Goal: Transaction & Acquisition: Purchase product/service

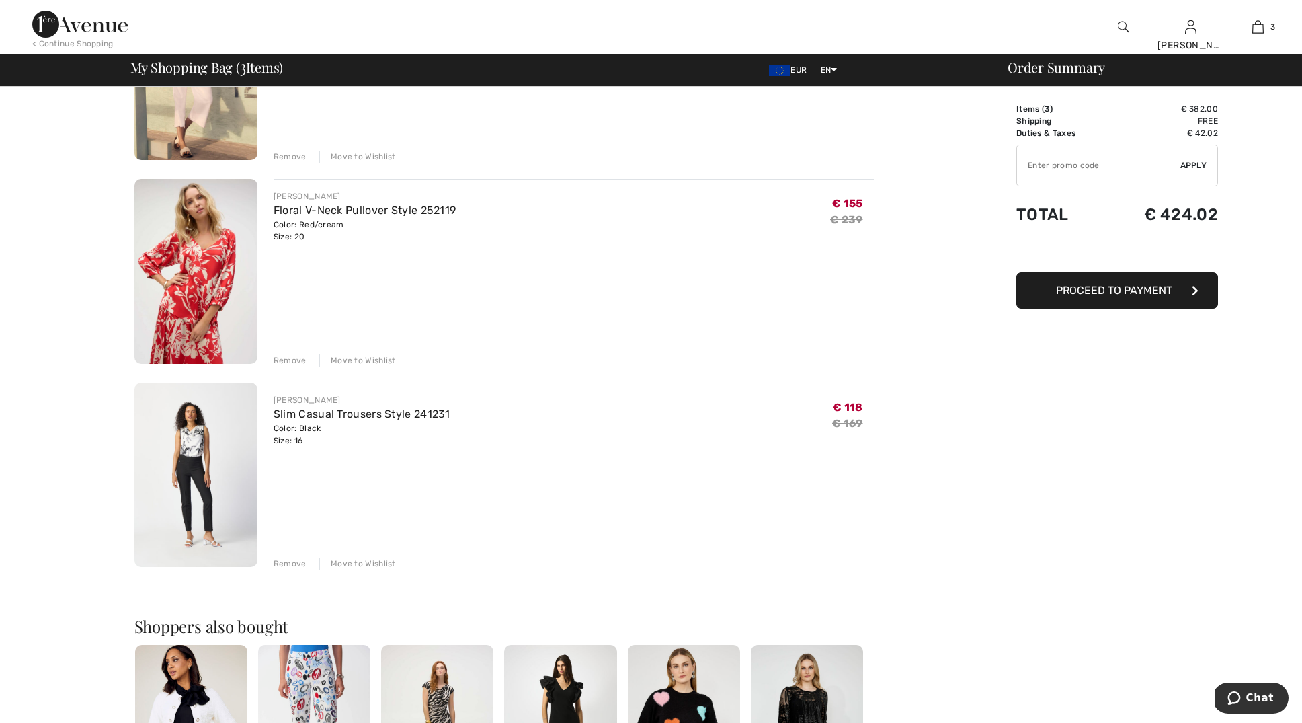
scroll to position [223, 0]
click at [288, 561] on div "Remove" at bounding box center [290, 563] width 33 height 12
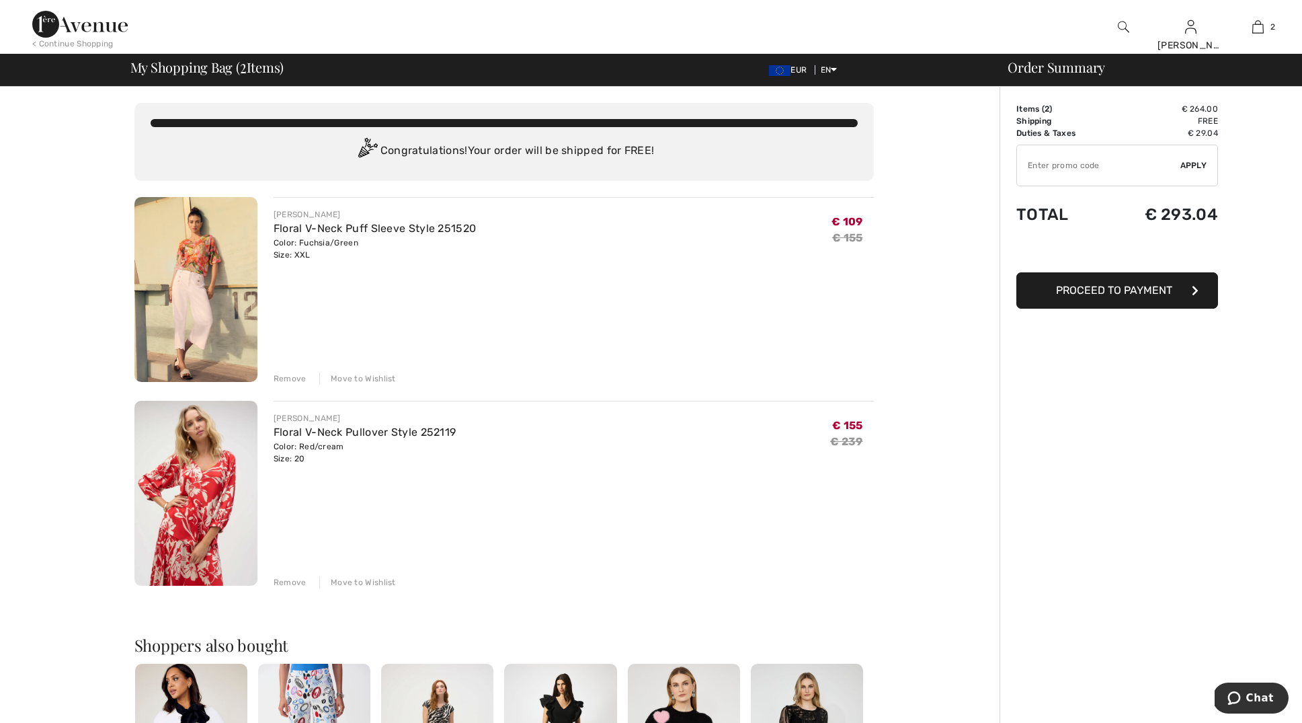
scroll to position [0, 0]
click at [1053, 165] on input "TEXT" at bounding box center [1098, 165] width 163 height 40
type input "NEW15"
click at [1196, 165] on span "Apply" at bounding box center [1194, 165] width 27 height 12
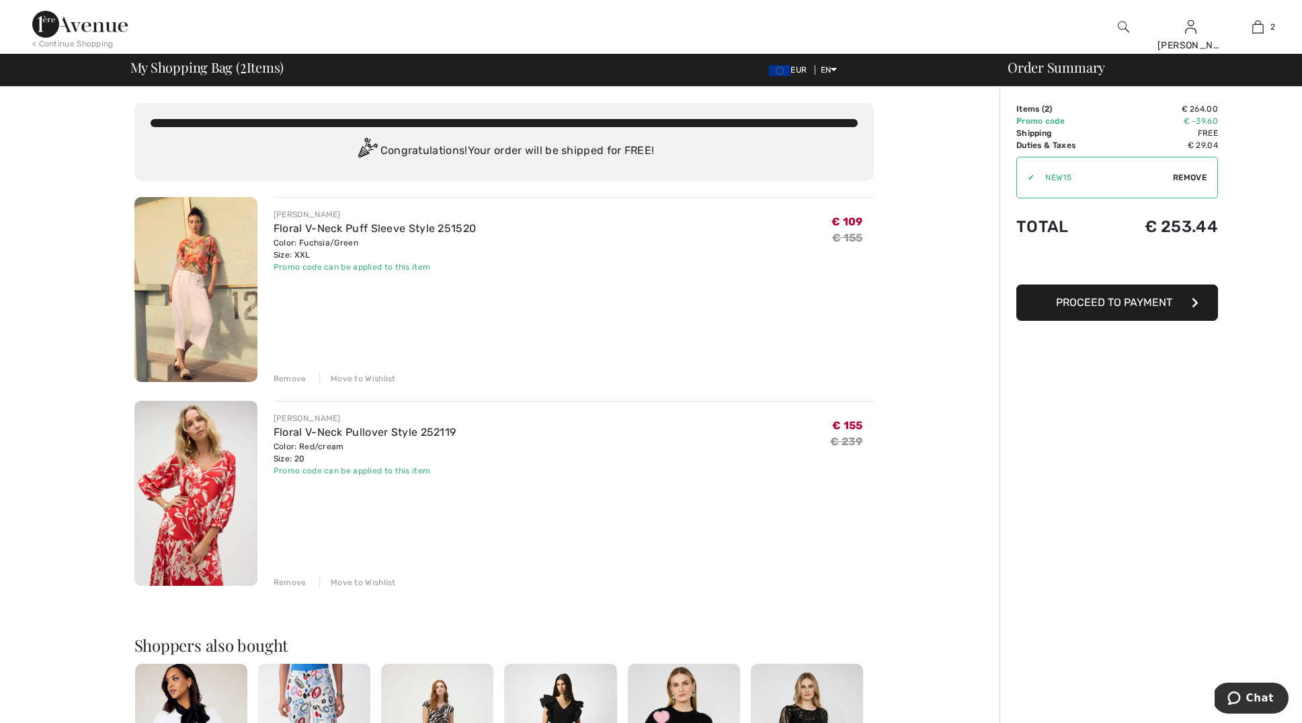
click at [1113, 305] on span "Proceed to Payment" at bounding box center [1114, 302] width 116 height 13
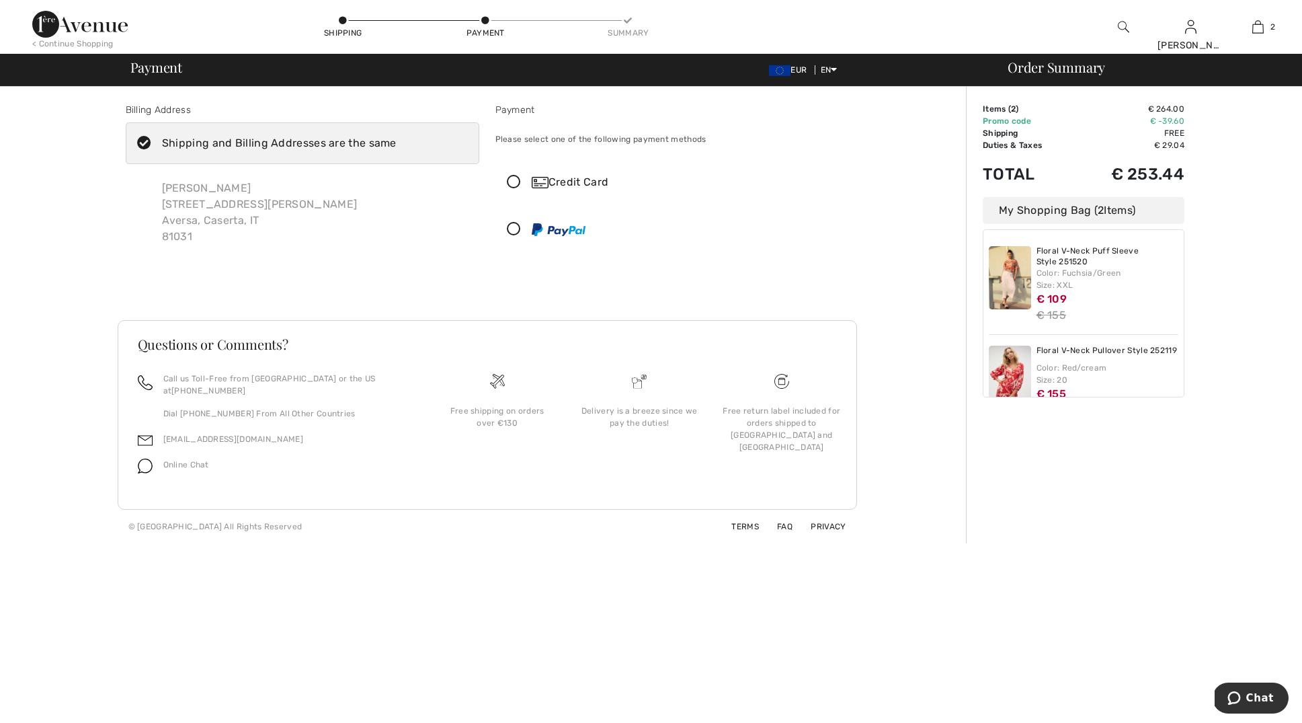
click at [515, 183] on icon at bounding box center [514, 182] width 36 height 14
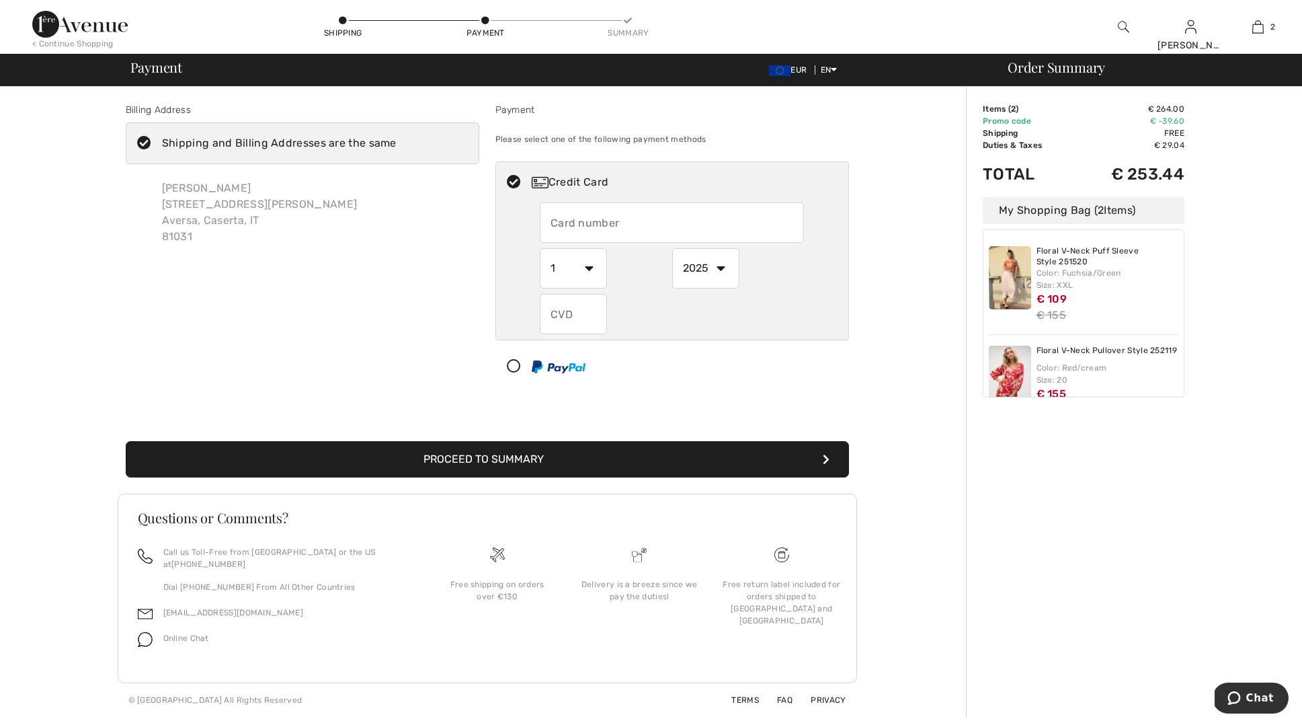
click at [599, 232] on input "text" at bounding box center [672, 222] width 264 height 40
type input "5398320201520450"
select select "6"
select select "2030"
click at [580, 316] on input "text" at bounding box center [573, 314] width 67 height 40
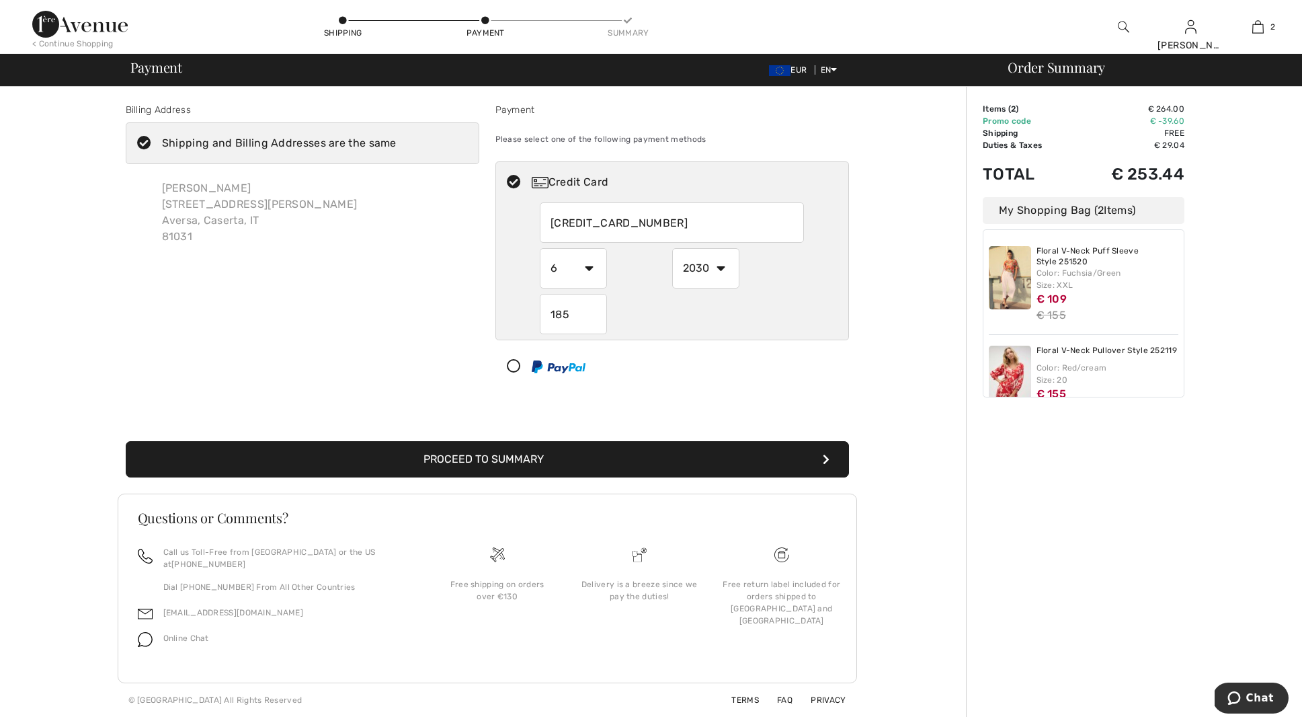
type input "185"
click at [748, 415] on div "Proceed to Summary Complete Your Order with PayPal Proceed to Summary" at bounding box center [488, 443] width 740 height 69
click at [756, 465] on button "Proceed to Summary" at bounding box center [487, 459] width 723 height 36
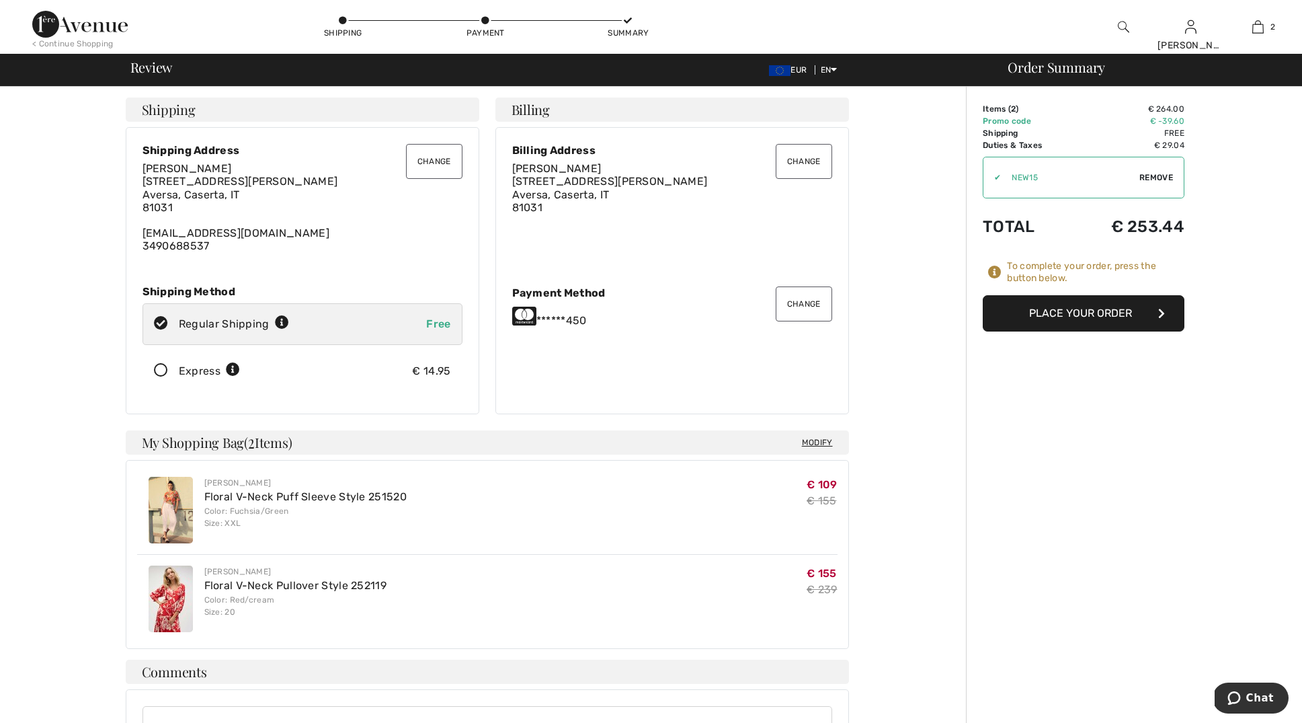
click at [1149, 315] on button "Place Your Order" at bounding box center [1084, 313] width 202 height 36
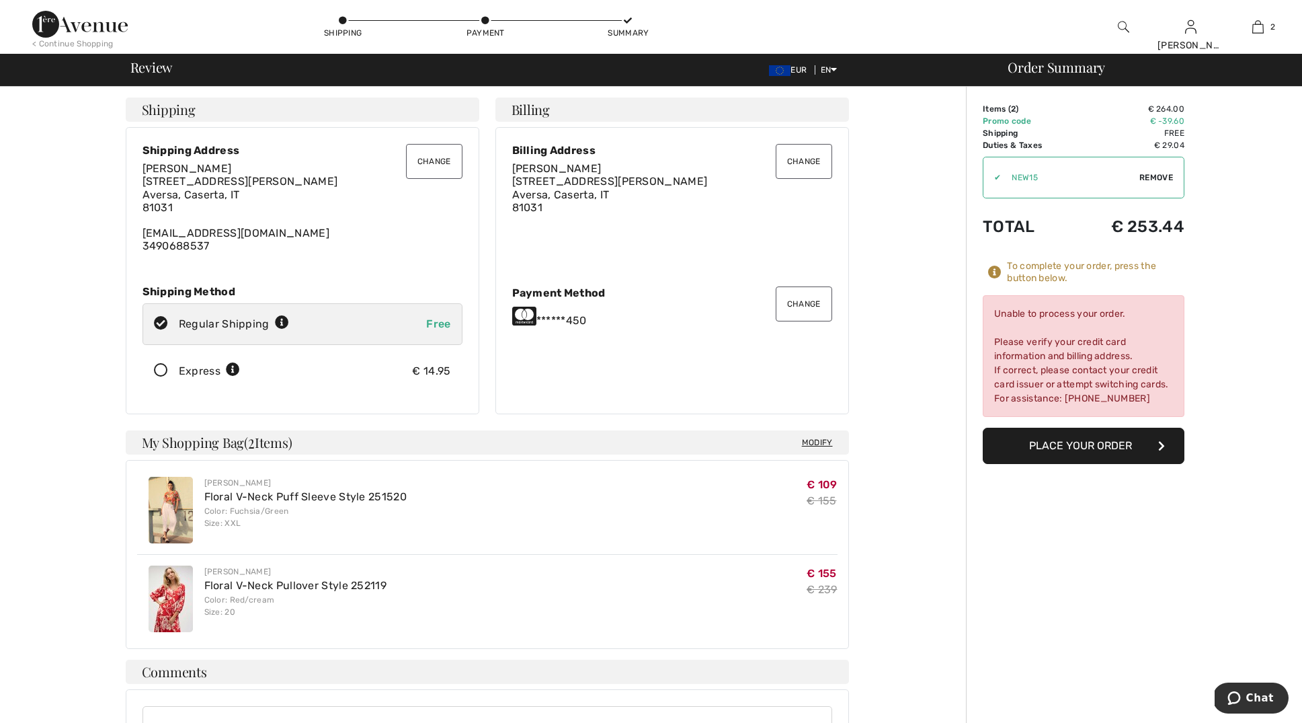
drag, startPoint x: 997, startPoint y: 315, endPoint x: 1158, endPoint y: 409, distance: 187.1
click at [1158, 409] on div "Unable to process your order. Please verify your credit card information and bi…" at bounding box center [1084, 356] width 202 height 122
copy div "Unable to process your order. Please verify your credit card information and bi…"
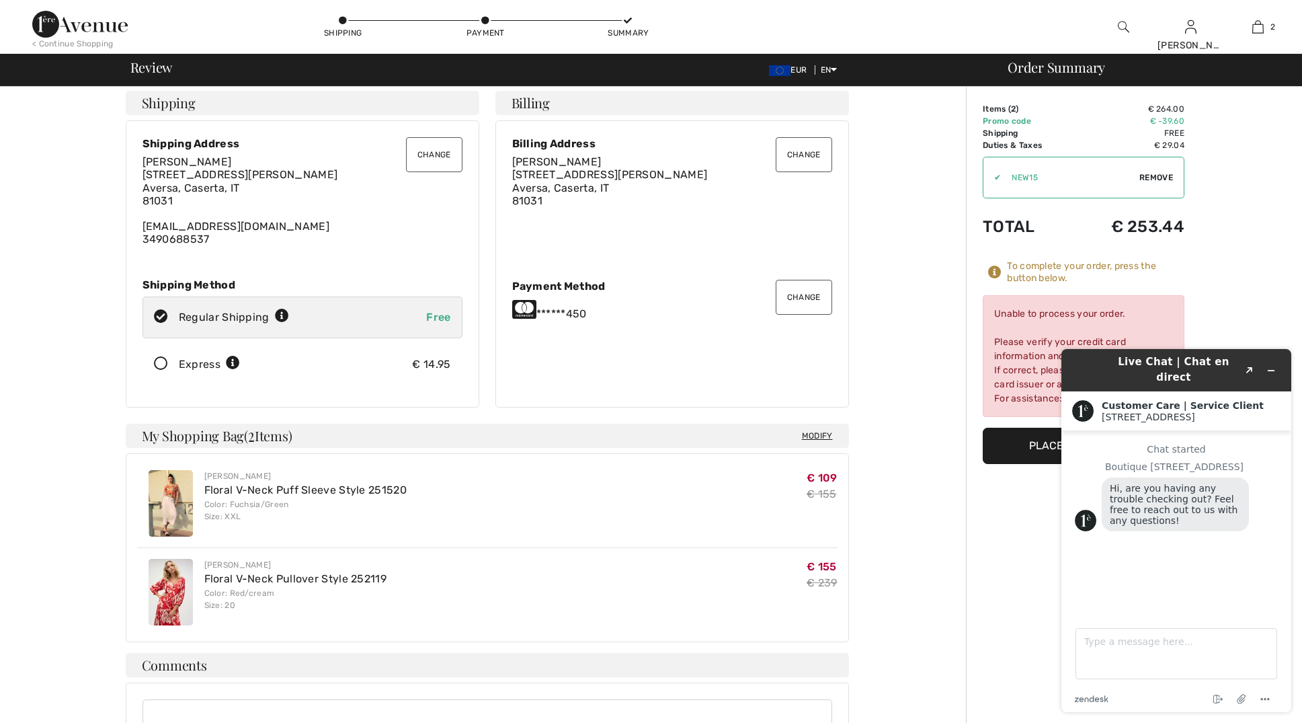
scroll to position [7, 0]
click at [1094, 482] on div "Boutique 1ère Avenue Hi, are you having any trouble checking out? Feel free to …" at bounding box center [1176, 497] width 203 height 73
drag, startPoint x: 1107, startPoint y: 473, endPoint x: 1130, endPoint y: 485, distance: 26.2
click at [1130, 485] on div "Hi, are you having any trouble checking out? Feel free to reach out to us with …" at bounding box center [1175, 504] width 147 height 54
click at [1113, 483] on span "Hi, are you having any trouble checking out? Feel free to reach out to us with …" at bounding box center [1175, 504] width 131 height 43
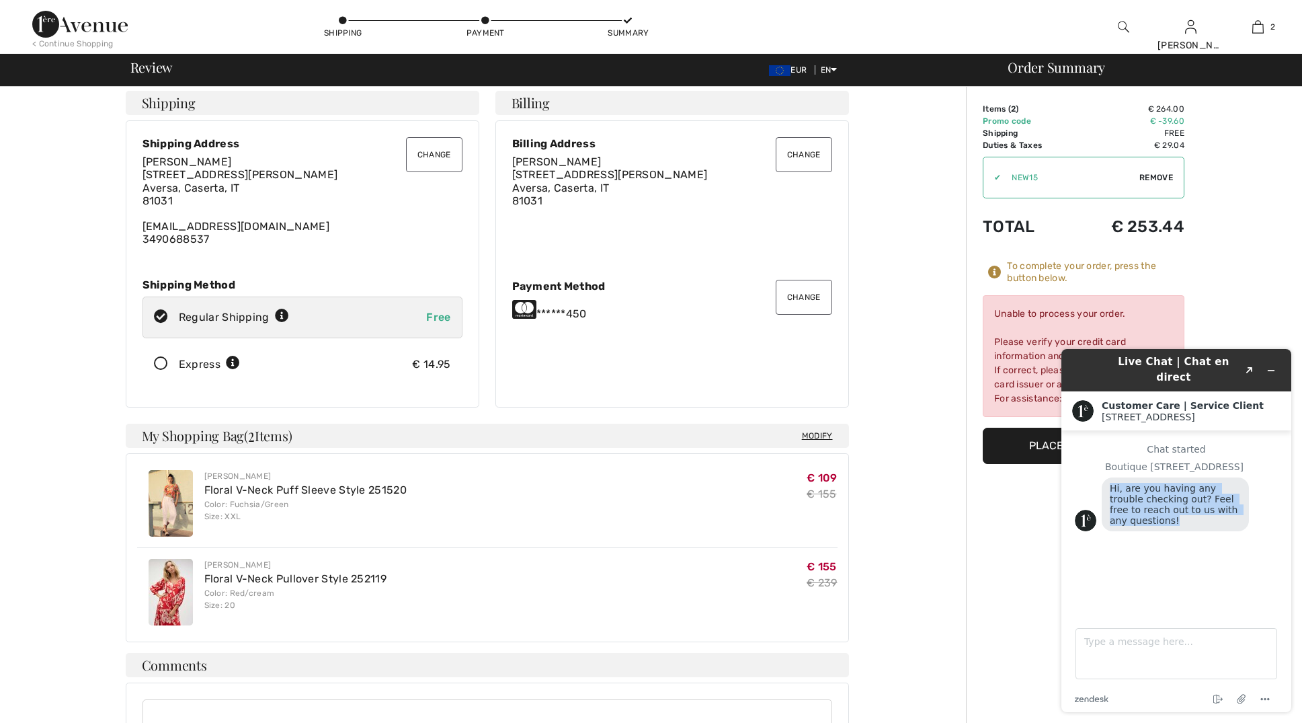
drag, startPoint x: 1110, startPoint y: 478, endPoint x: 1144, endPoint y: 495, distance: 38.2
click at [1158, 515] on div "Hi, are you having any trouble checking out? Feel free to reach out to us with …" at bounding box center [1175, 504] width 147 height 54
copy span "Hi, are you having any trouble checking out? Feel free to reach out to us with …"
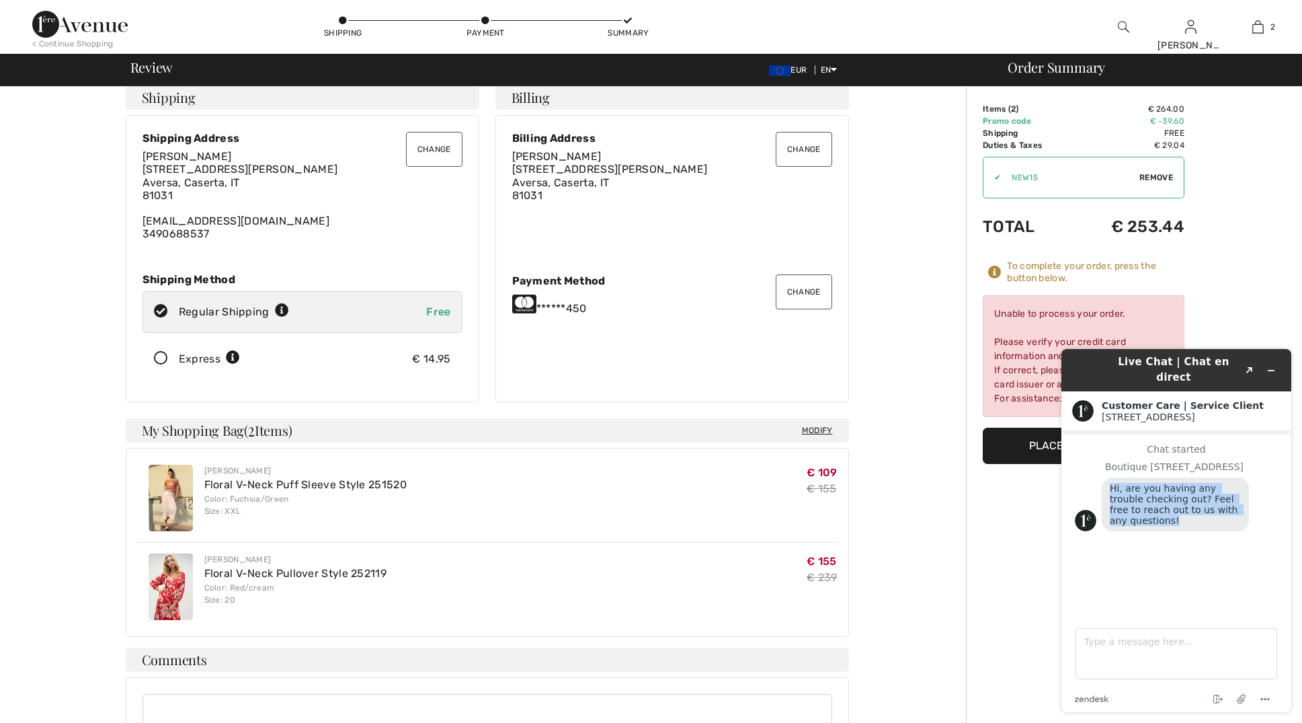
scroll to position [11, 0]
click at [1158, 483] on span "Hi, are you having any trouble checking out? Feel free to reach out to us with …" at bounding box center [1175, 504] width 131 height 43
drag, startPoint x: 1112, startPoint y: 479, endPoint x: 1168, endPoint y: 499, distance: 59.3
click at [1200, 512] on div "Hi, are you having any trouble checking out? Feel free to reach out to us with …" at bounding box center [1175, 504] width 147 height 54
copy span "Hi, are you having any trouble checking out? Feel free to reach out to us with …"
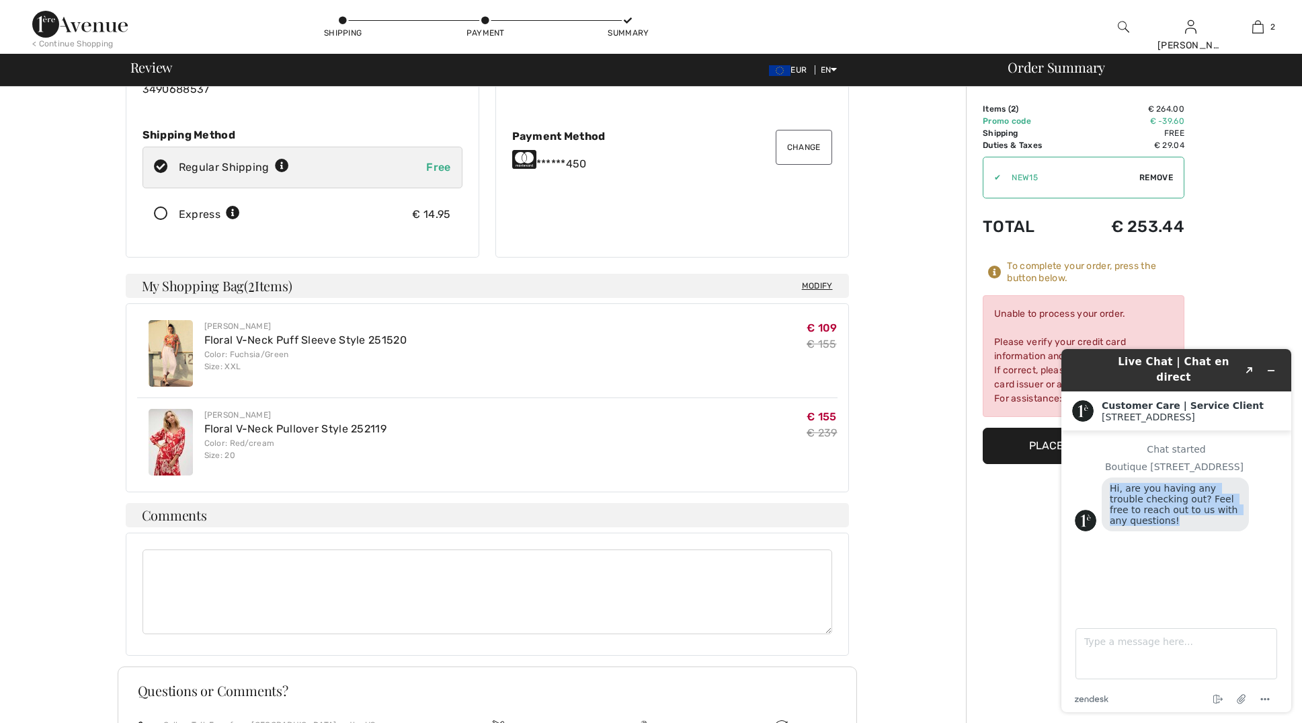
scroll to position [158, 0]
click at [1051, 338] on html "Live Chat | Chat en direct Created with Sketch. Customer Care | Service Client …" at bounding box center [1176, 530] width 251 height 385
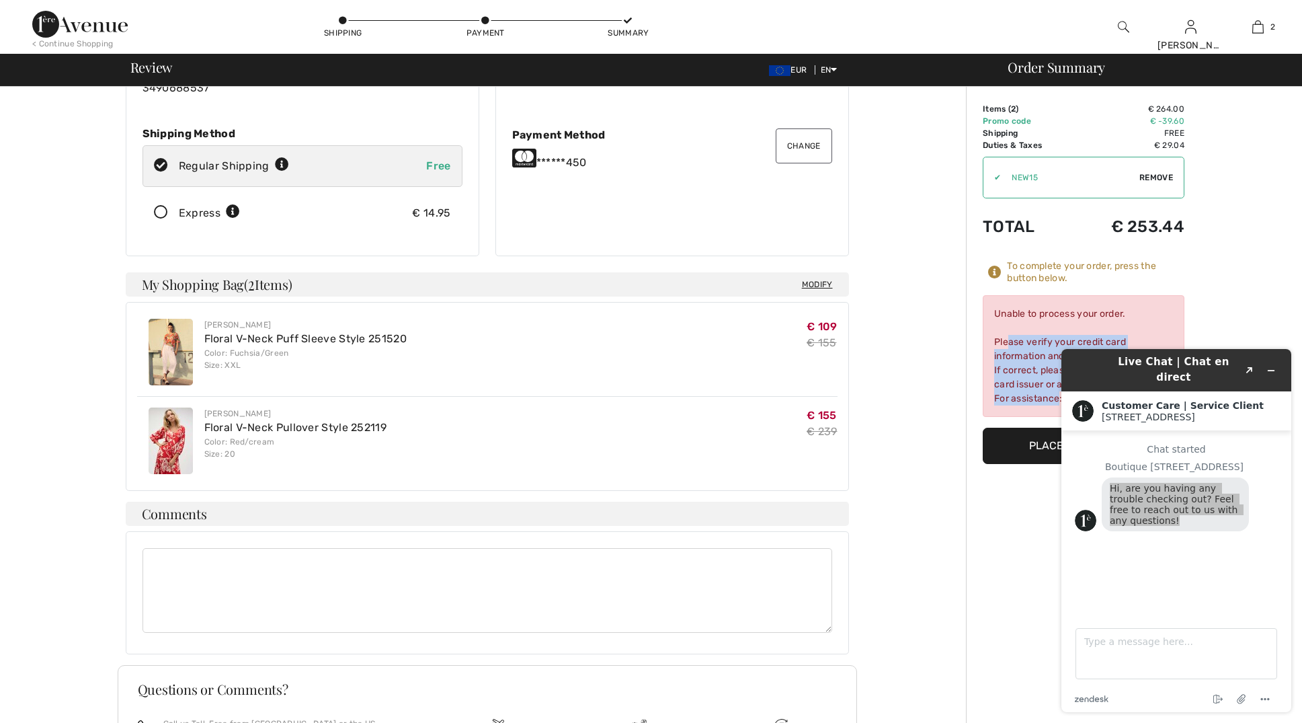
drag, startPoint x: 996, startPoint y: 338, endPoint x: 1044, endPoint y: 397, distance: 75.9
click at [1045, 398] on div "Unable to process your order. Please verify your credit card information and bi…" at bounding box center [1084, 356] width 202 height 122
click at [1040, 383] on div "Unable to process your order. Please verify your credit card information and bi…" at bounding box center [1084, 356] width 202 height 122
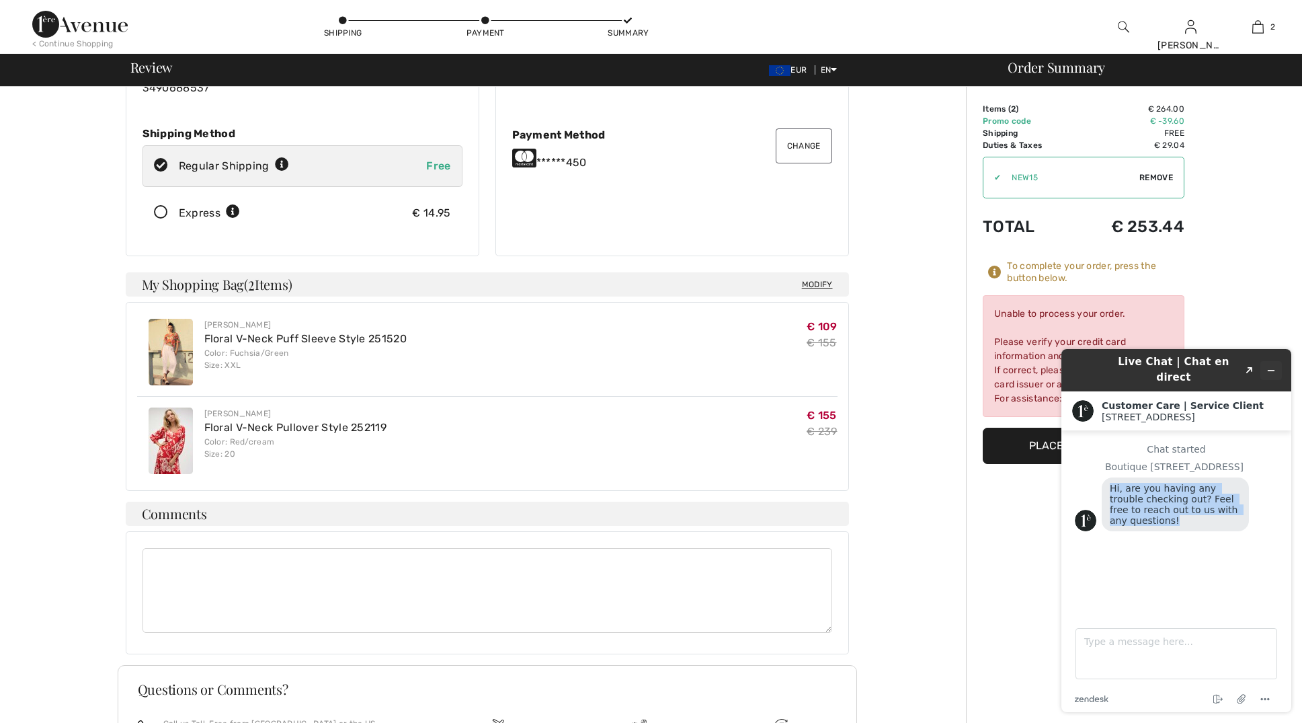
click at [1272, 370] on icon "Minimize widget" at bounding box center [1272, 370] width 6 height 0
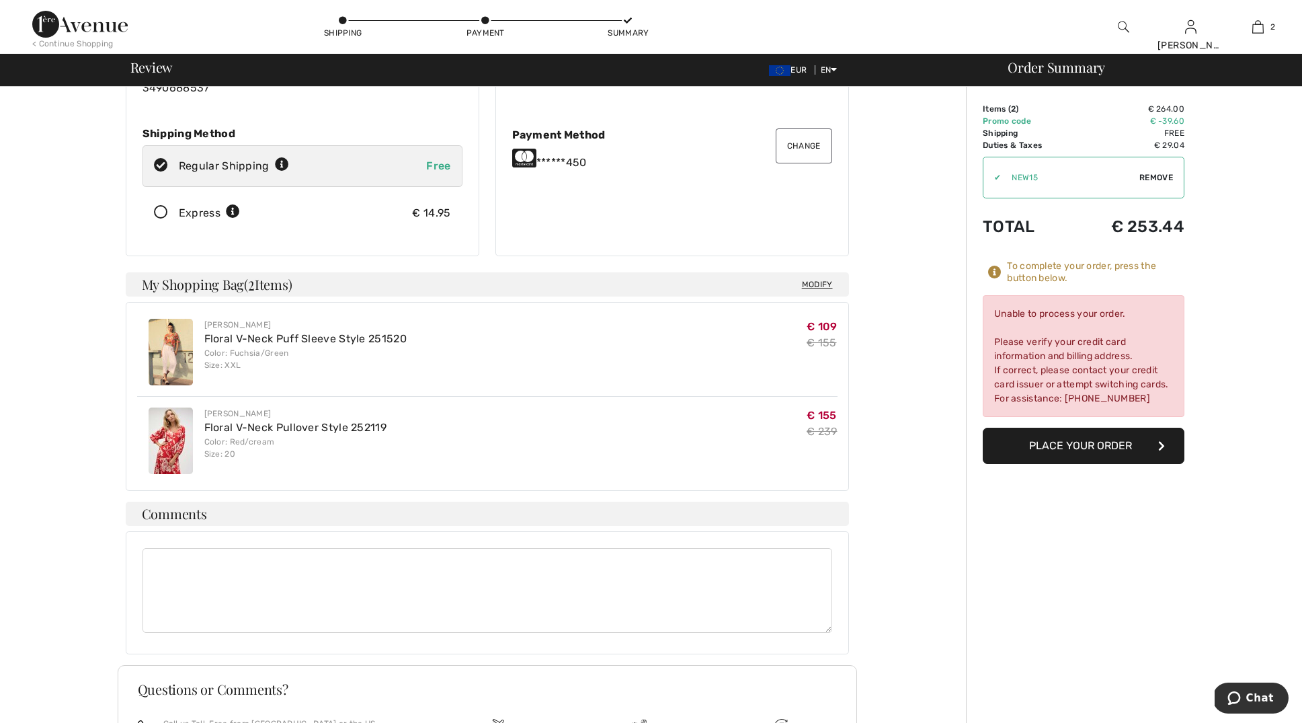
drag, startPoint x: 995, startPoint y: 340, endPoint x: 1117, endPoint y: 369, distance: 125.2
click at [1156, 403] on div "Unable to process your order. Please verify your credit card information and bi…" at bounding box center [1084, 356] width 202 height 122
copy div "Please verify your credit card information and billing address. If correct, ple…"
drag, startPoint x: 2470, startPoint y: 1383, endPoint x: 1255, endPoint y: 700, distance: 1393.7
click at [1255, 701] on span "Chat" at bounding box center [1260, 698] width 28 height 12
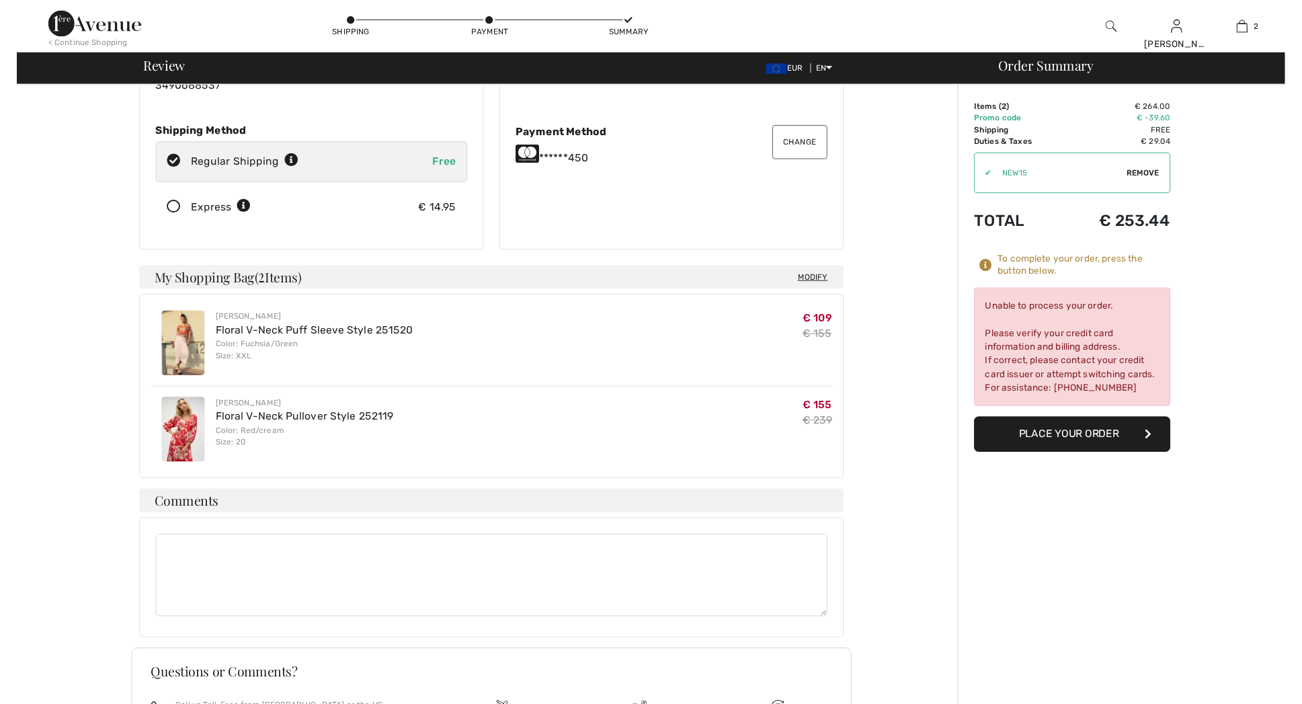
scroll to position [0, 0]
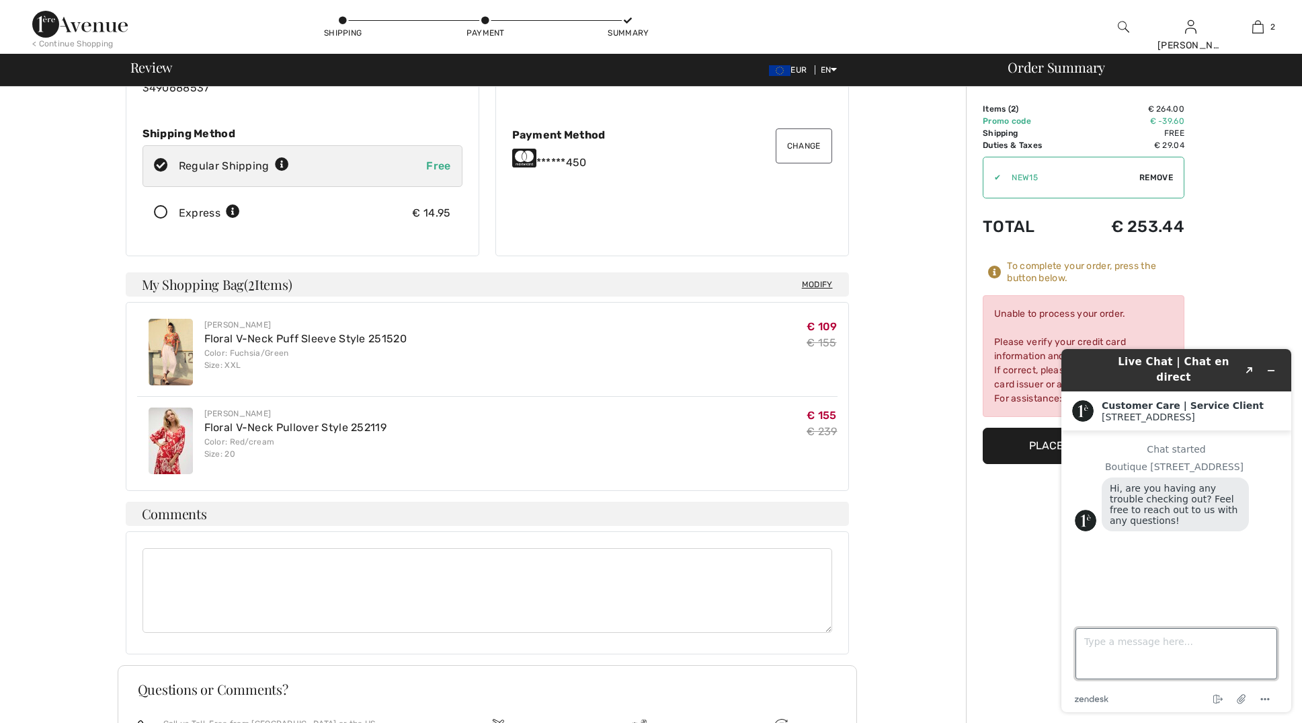
click at [1088, 641] on textarea "Type a message here..." at bounding box center [1177, 653] width 202 height 51
type textarea "M"
click at [1098, 319] on div "Unable to process your order. Please verify your credit card information and bi…" at bounding box center [1084, 356] width 202 height 122
drag, startPoint x: 994, startPoint y: 311, endPoint x: 1105, endPoint y: 314, distance: 110.3
click at [1122, 317] on div "Unable to process your order. Please verify your credit card information and bi…" at bounding box center [1084, 356] width 202 height 122
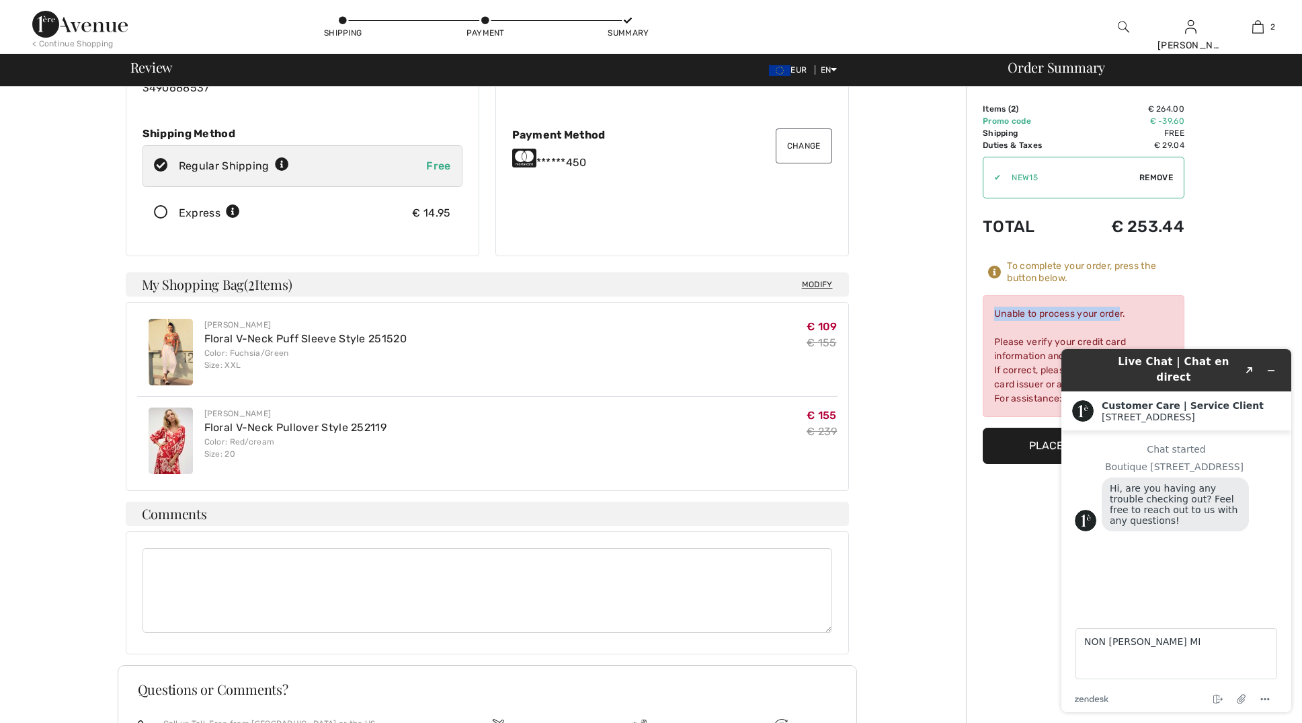
copy div "Unable to process your orde"
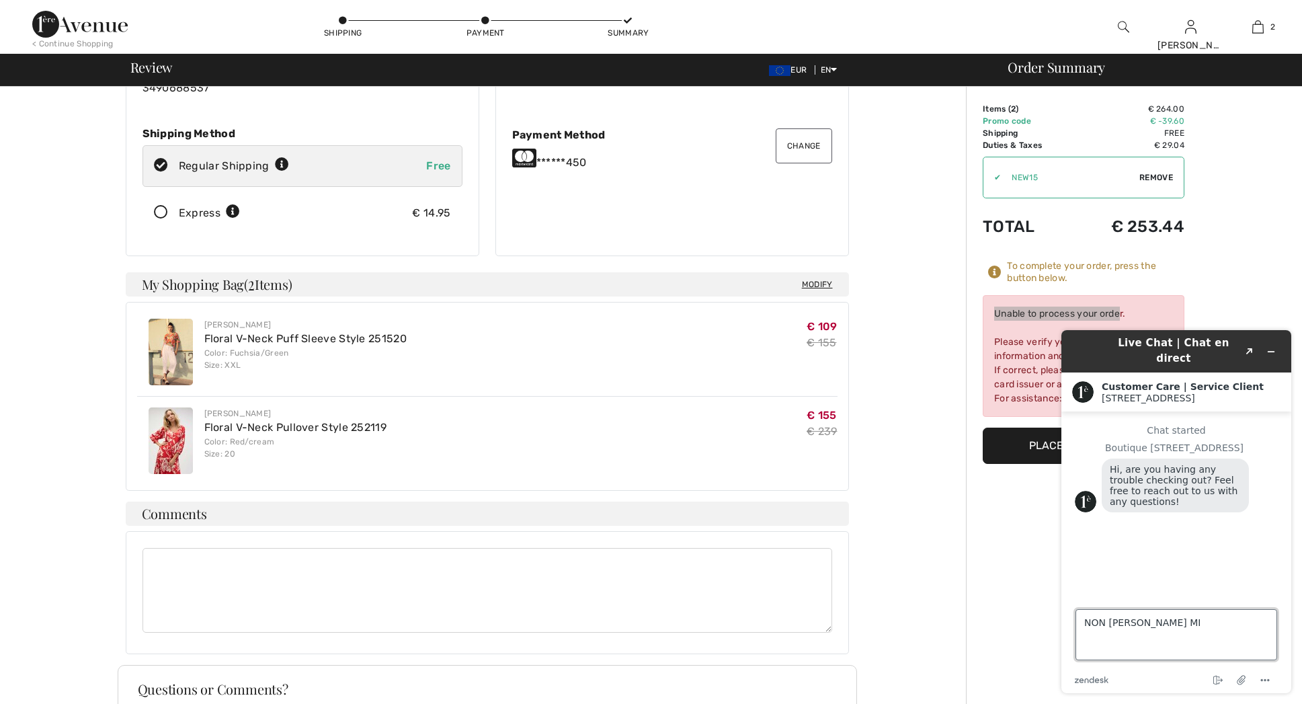
drag, startPoint x: 2221, startPoint y: 939, endPoint x: 1171, endPoint y: 619, distance: 1097.6
click at [1171, 619] on textarea "NON ACCETTA MI" at bounding box center [1177, 634] width 202 height 51
type textarea "N"
type textarea "MI DICE IMPOSSIBILE ELABORARE IL MIO ORDINE"
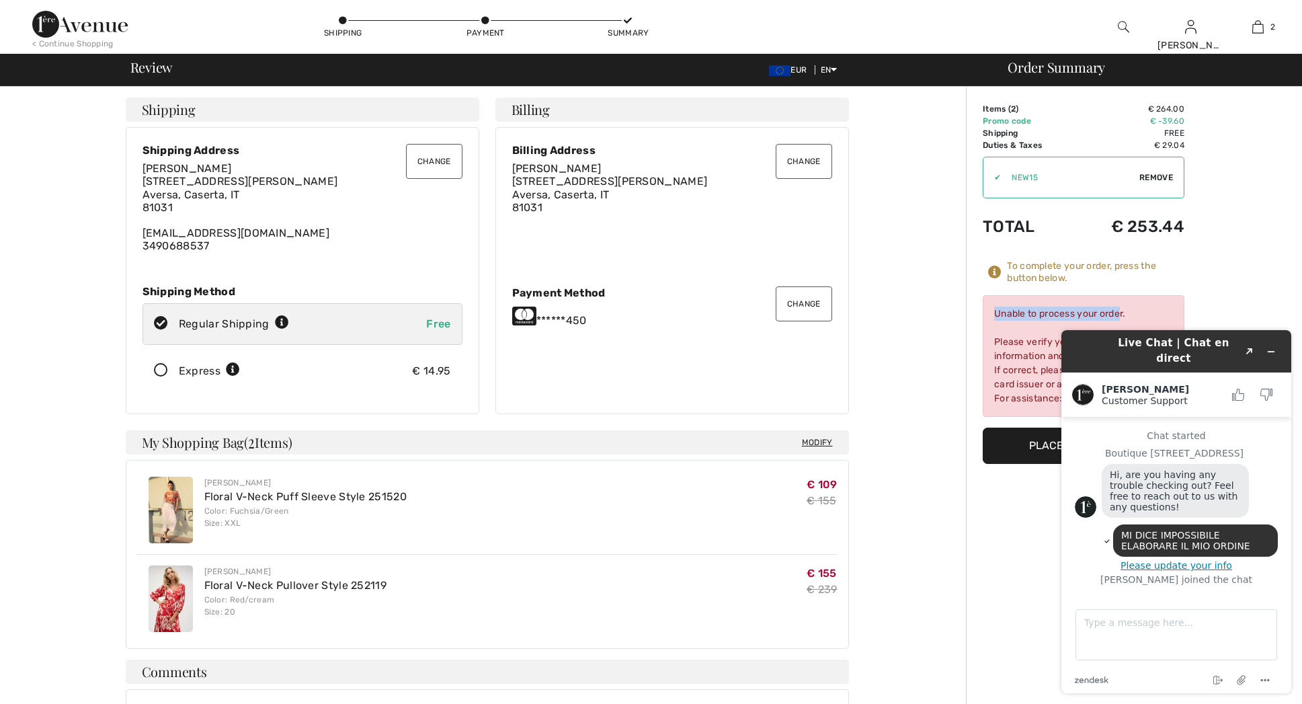
click at [795, 302] on button "Change" at bounding box center [804, 303] width 56 height 35
click at [795, 301] on button "Change" at bounding box center [804, 303] width 56 height 35
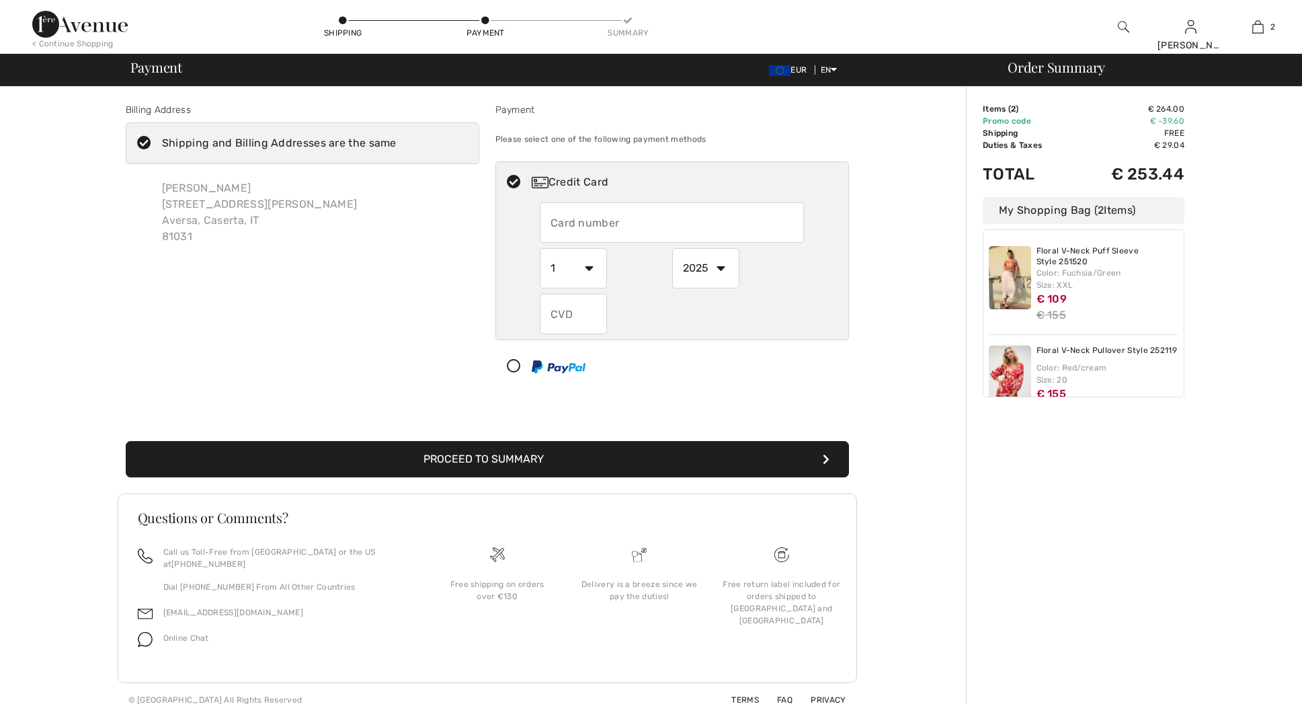
click at [604, 227] on input "text" at bounding box center [672, 222] width 264 height 40
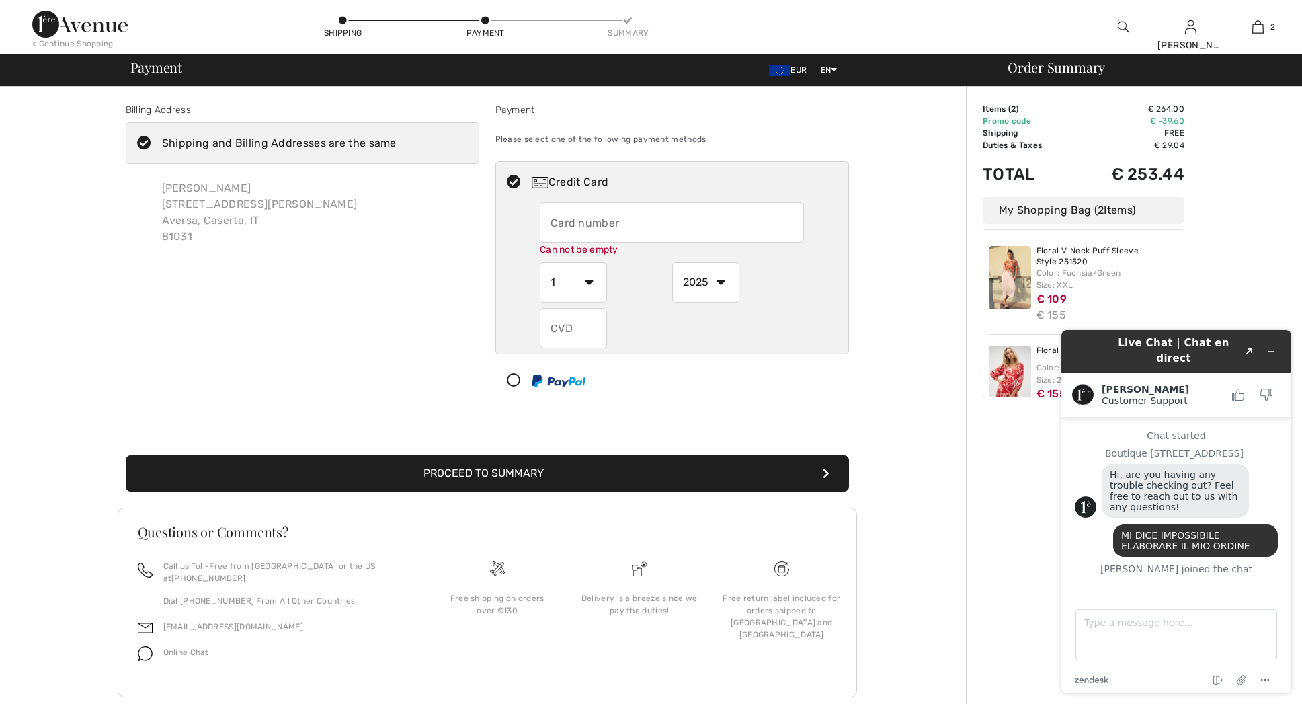
click at [611, 229] on input "text" at bounding box center [672, 222] width 264 height 40
radio input "true"
type input "5398320201520450"
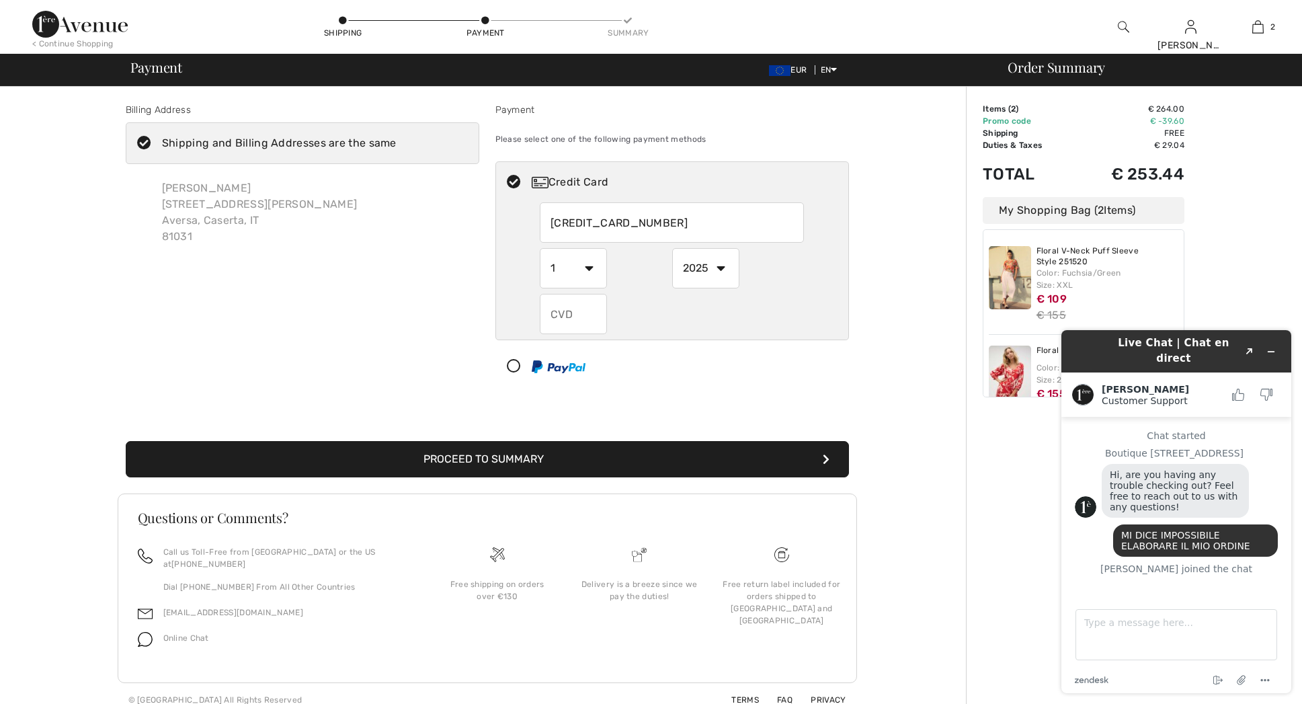
click at [661, 214] on input "5398320201520450" at bounding box center [672, 222] width 264 height 40
radio input "true"
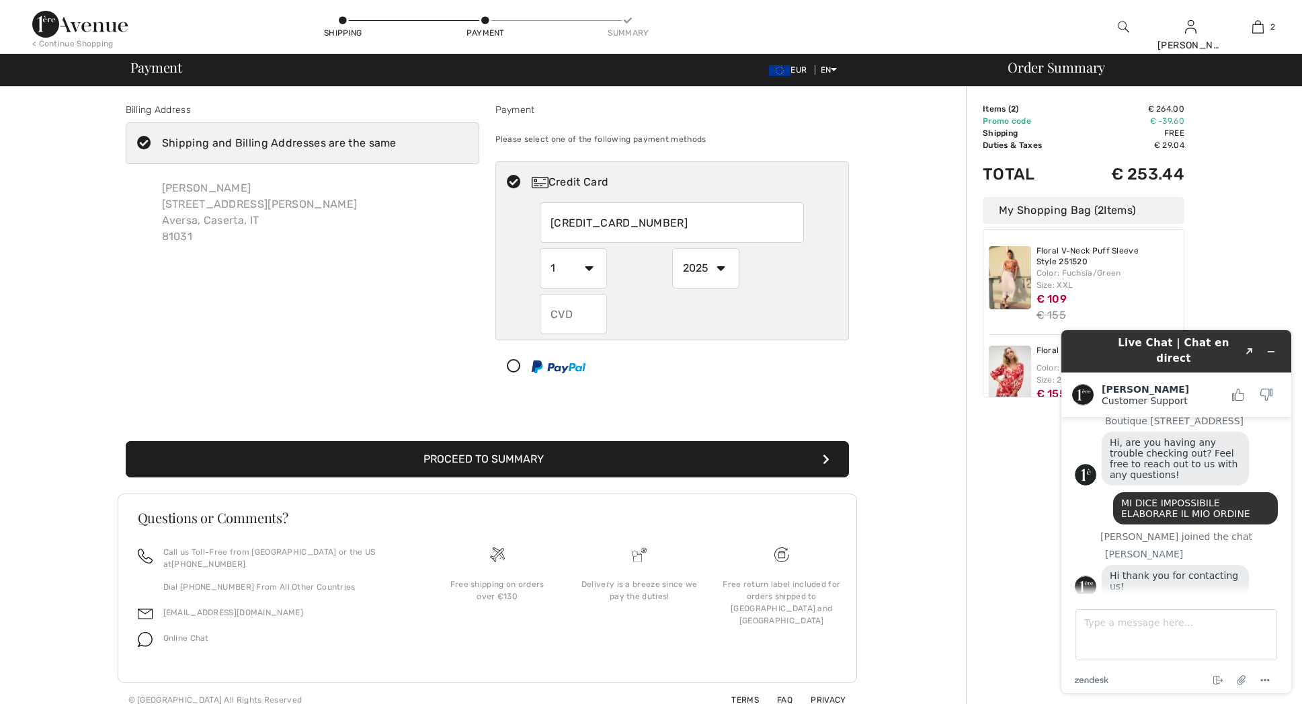
select select "6"
select select "2030"
click at [588, 318] on input "text" at bounding box center [573, 314] width 67 height 40
radio input "true"
type input "185"
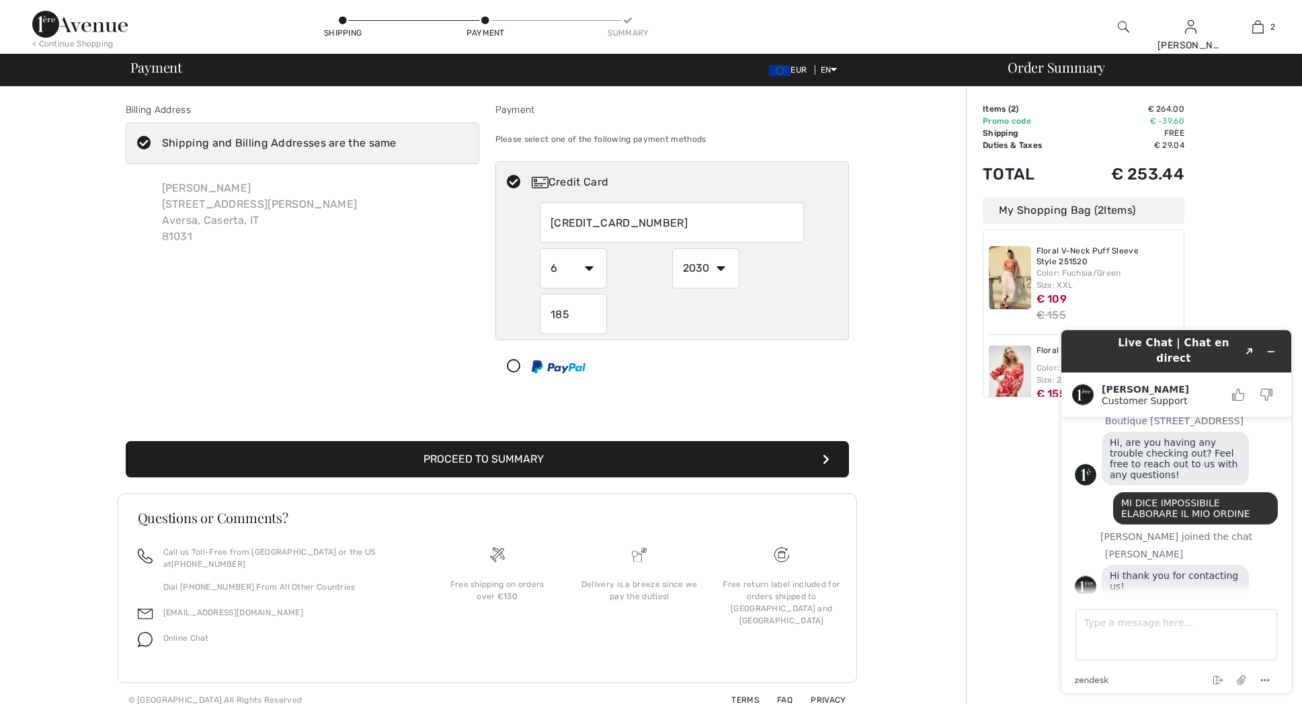
click at [918, 468] on div "Billing Address Shipping and Billing Addresses are the same Rosalba Napolitano …" at bounding box center [487, 402] width 958 height 630
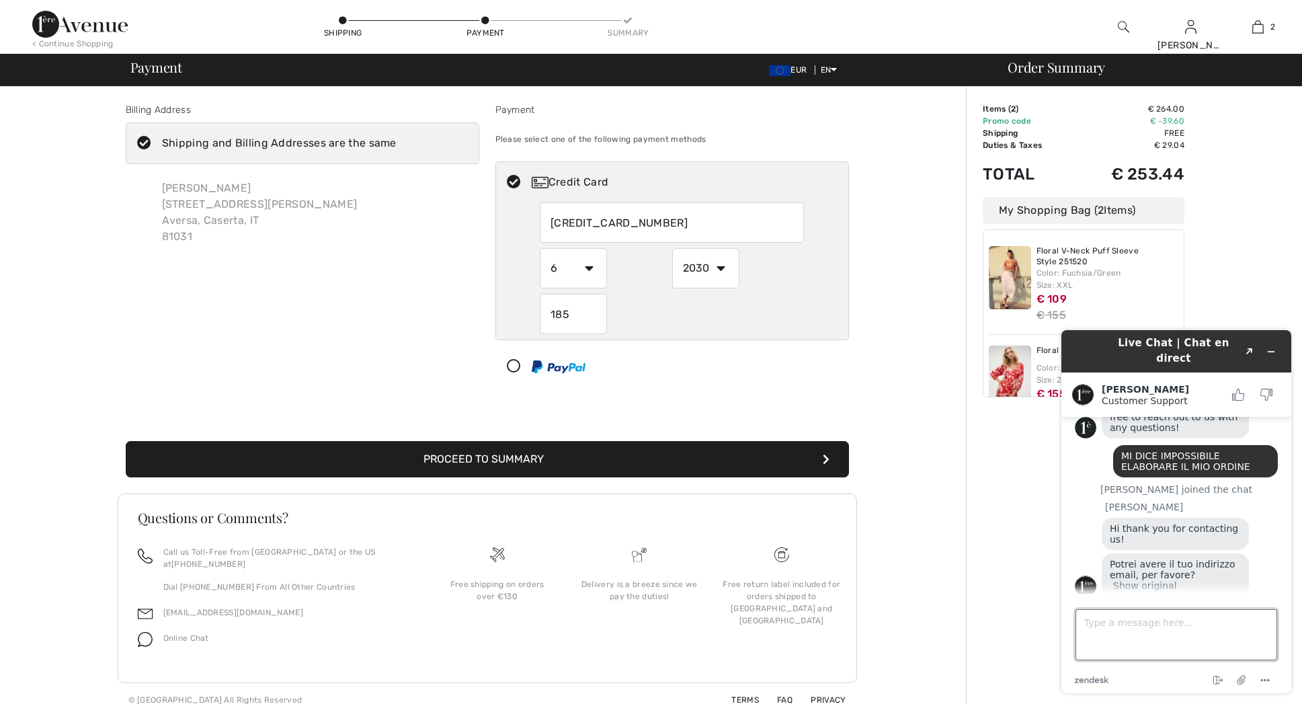
click at [1096, 632] on textarea "Type a message here..." at bounding box center [1177, 634] width 202 height 51
type textarea "[EMAIL_ADDRESS][DOMAIN_NAME]"
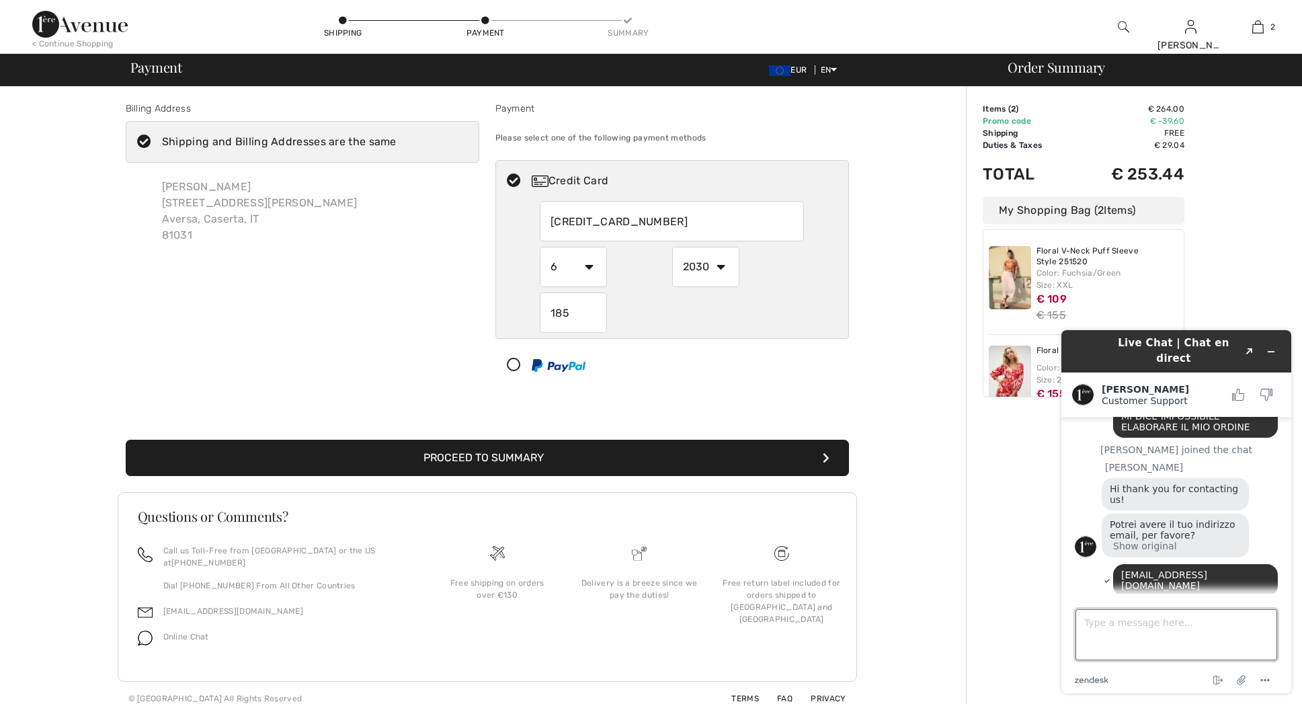
scroll to position [1, 0]
click at [1271, 347] on icon "Minimize widget" at bounding box center [1271, 351] width 9 height 9
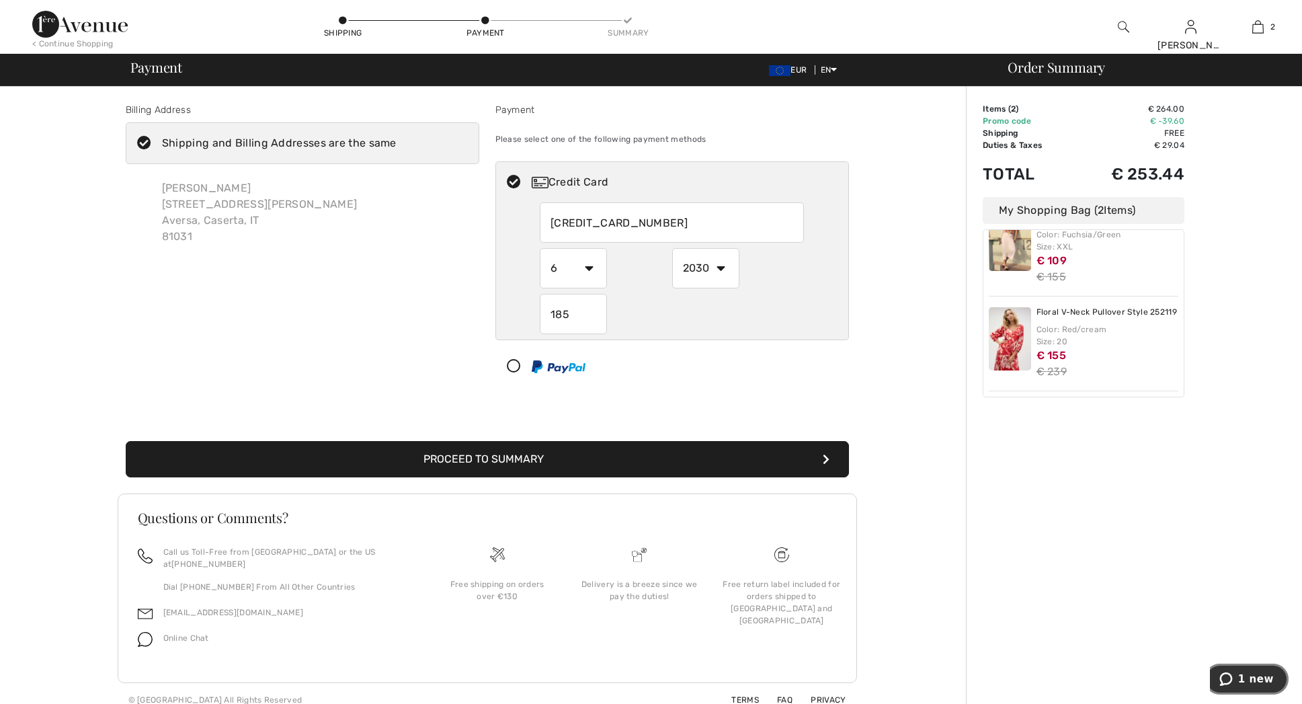
scroll to position [0, 0]
click at [1256, 680] on span "1 new" at bounding box center [1256, 679] width 36 height 12
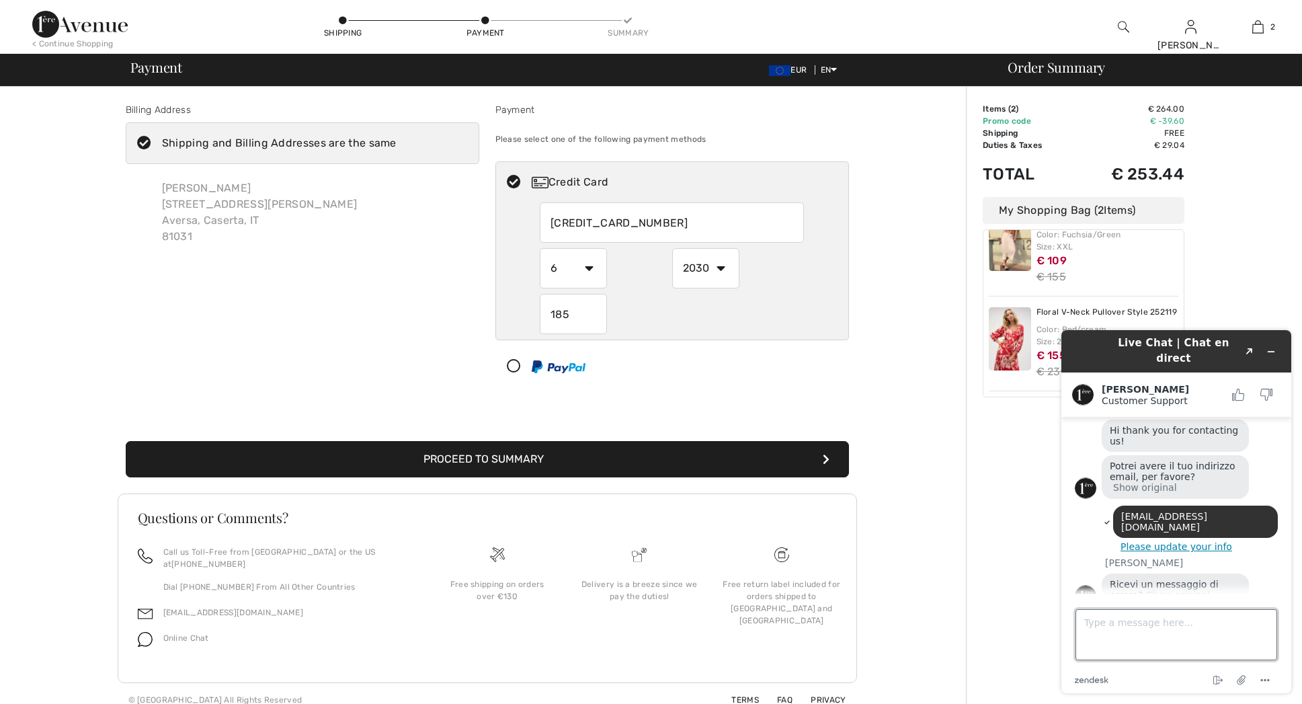
click at [1133, 628] on textarea "Type a message here..." at bounding box center [1177, 634] width 202 height 51
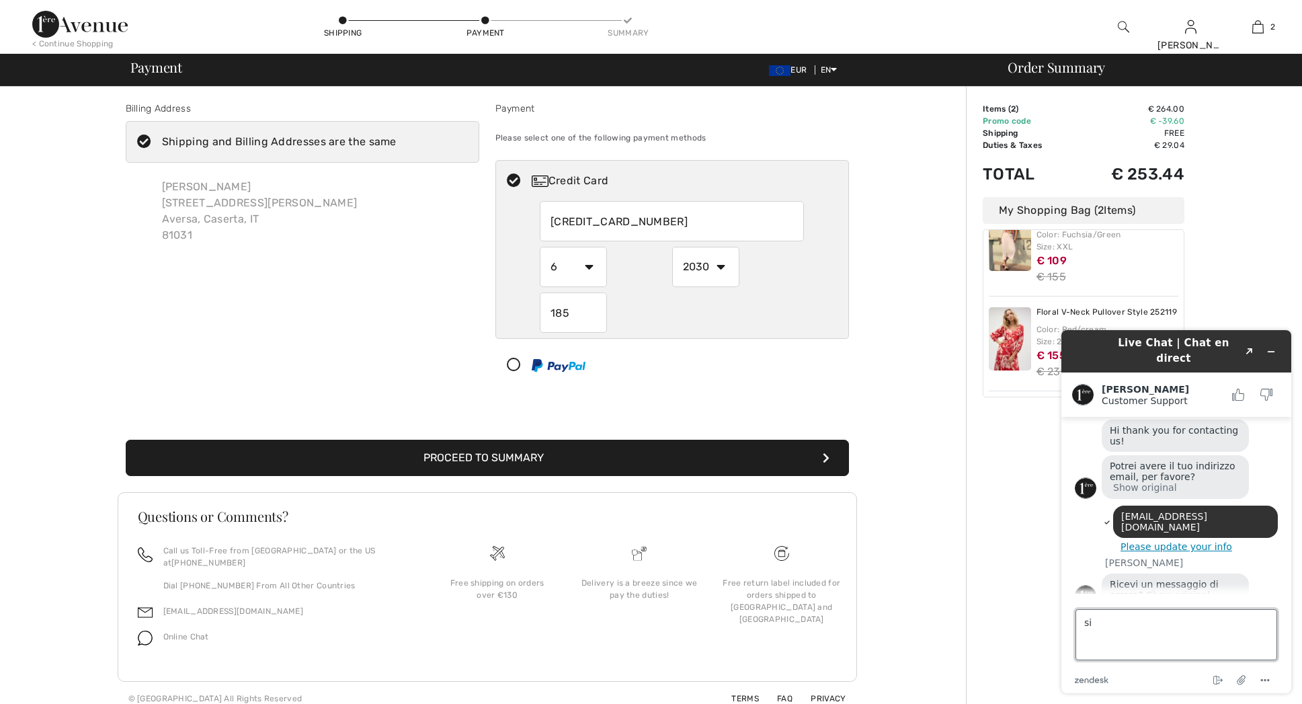
scroll to position [1, 0]
type textarea "si"
click at [568, 463] on button "Proceed to Summary" at bounding box center [487, 458] width 723 height 36
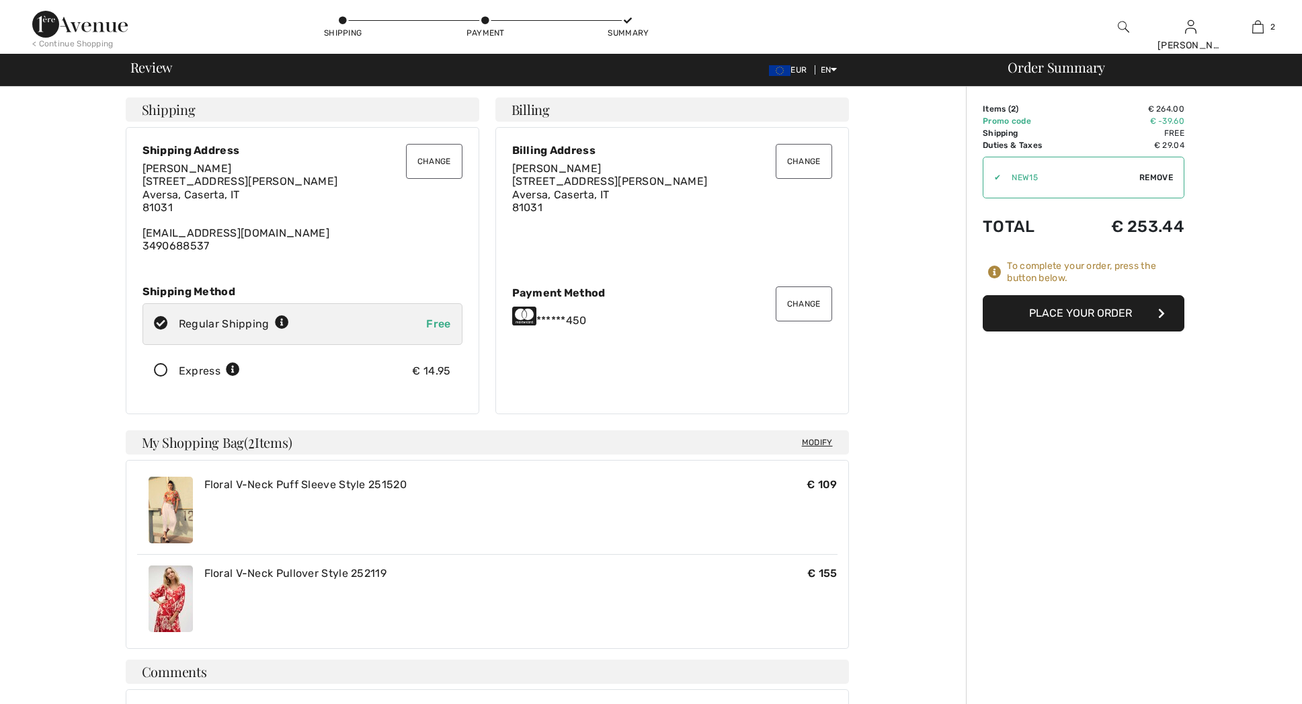
scroll to position [166, 0]
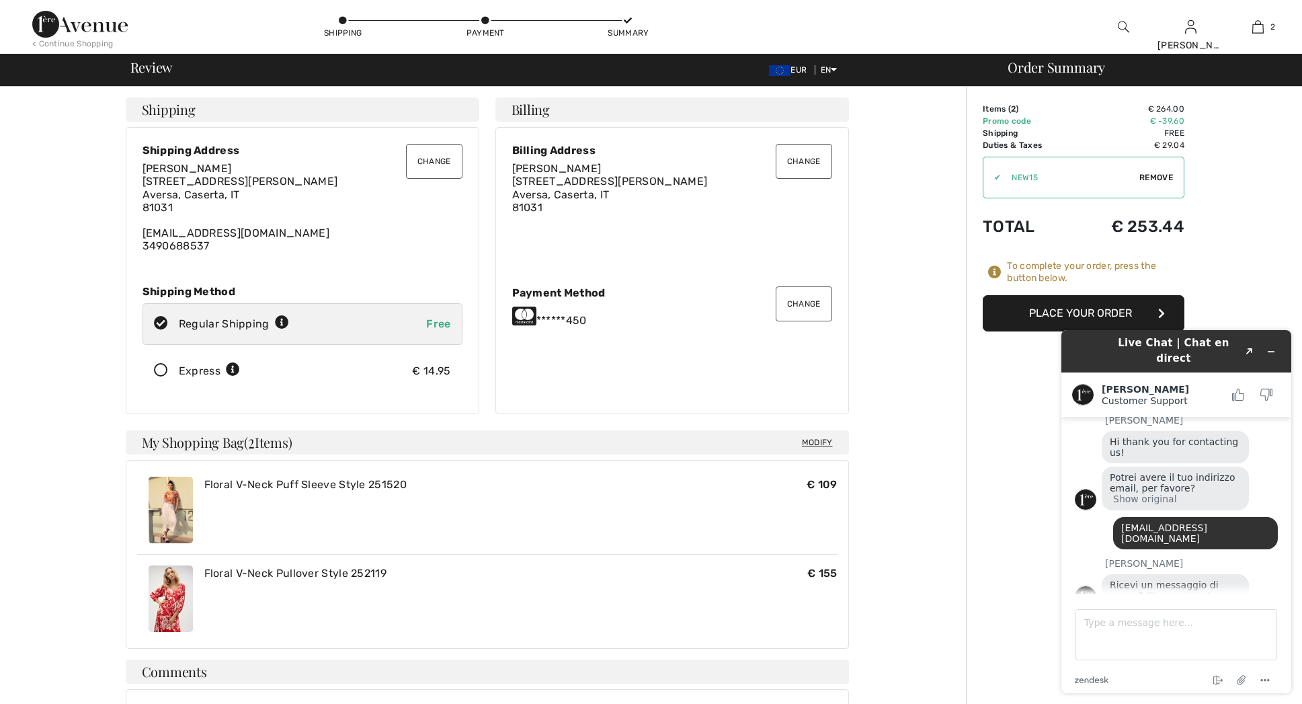
click at [1047, 309] on button "Place Your Order" at bounding box center [1084, 313] width 202 height 36
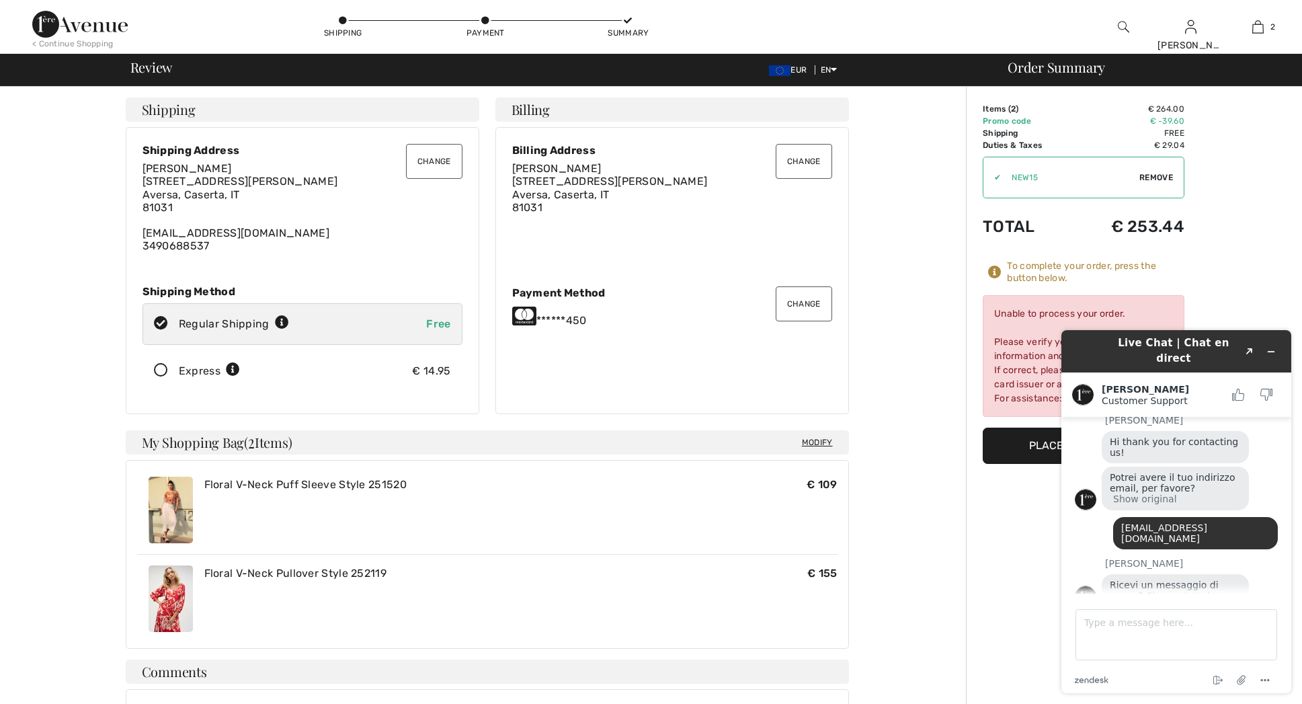
click at [1005, 309] on div "Unable to process your order. Please verify your credit card information and bi…" at bounding box center [1084, 356] width 202 height 122
drag, startPoint x: 2048, startPoint y: 631, endPoint x: 1051, endPoint y: 409, distance: 1021.5
click at [1270, 352] on icon "Minimize widget" at bounding box center [1272, 352] width 6 height 0
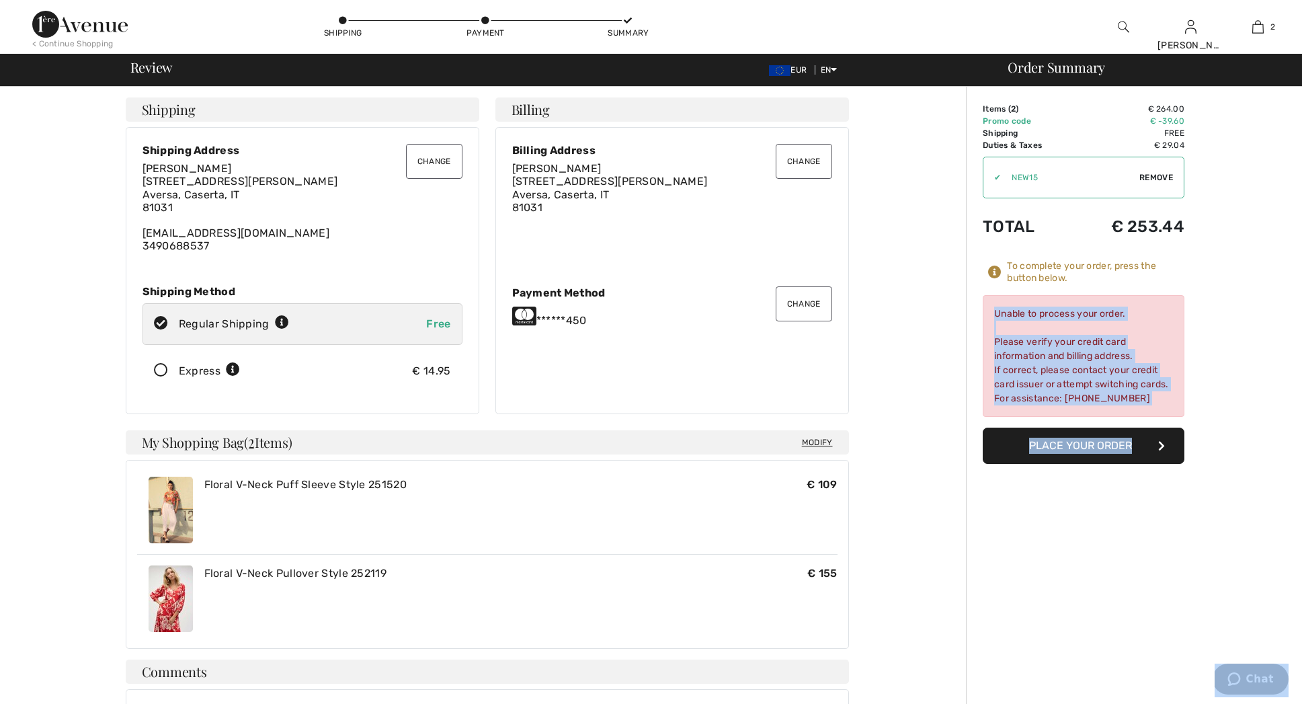
click at [1111, 349] on div "Unable to process your order. Please verify your credit card information and bi…" at bounding box center [1084, 356] width 202 height 122
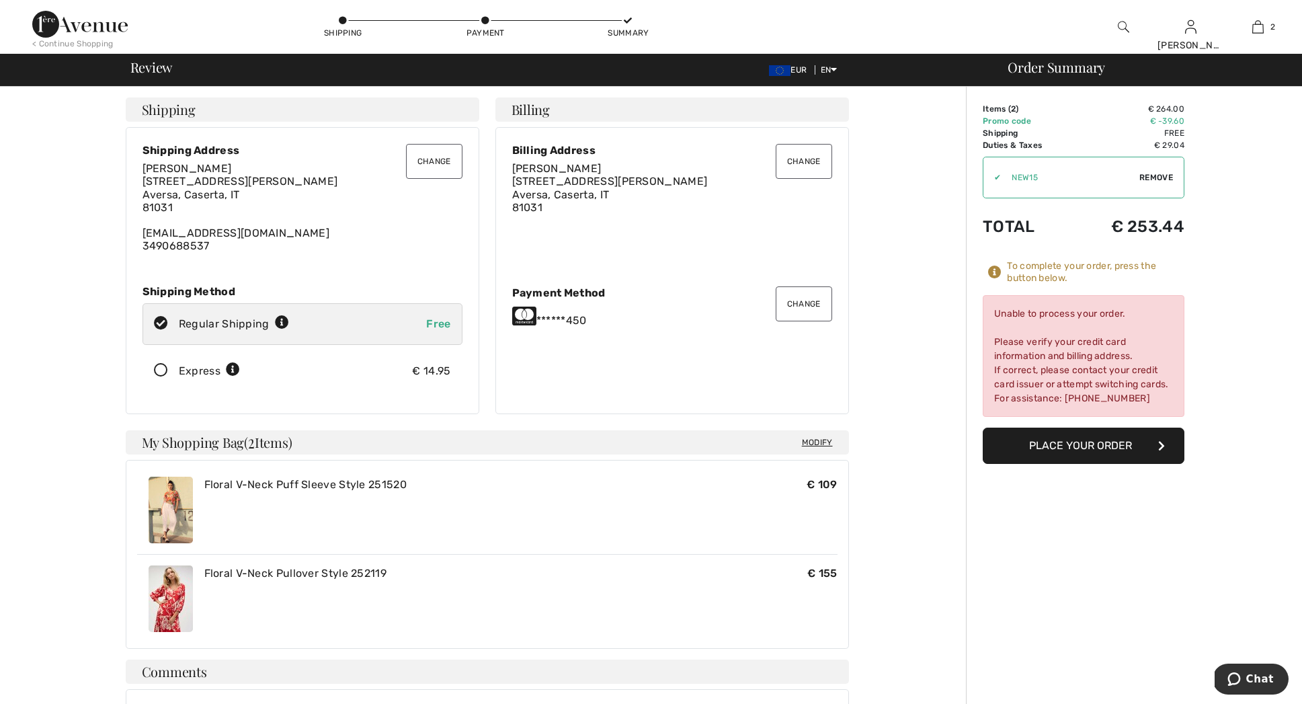
click at [998, 311] on div "Unable to process your order. Please verify your credit card information and bi…" at bounding box center [1084, 356] width 202 height 122
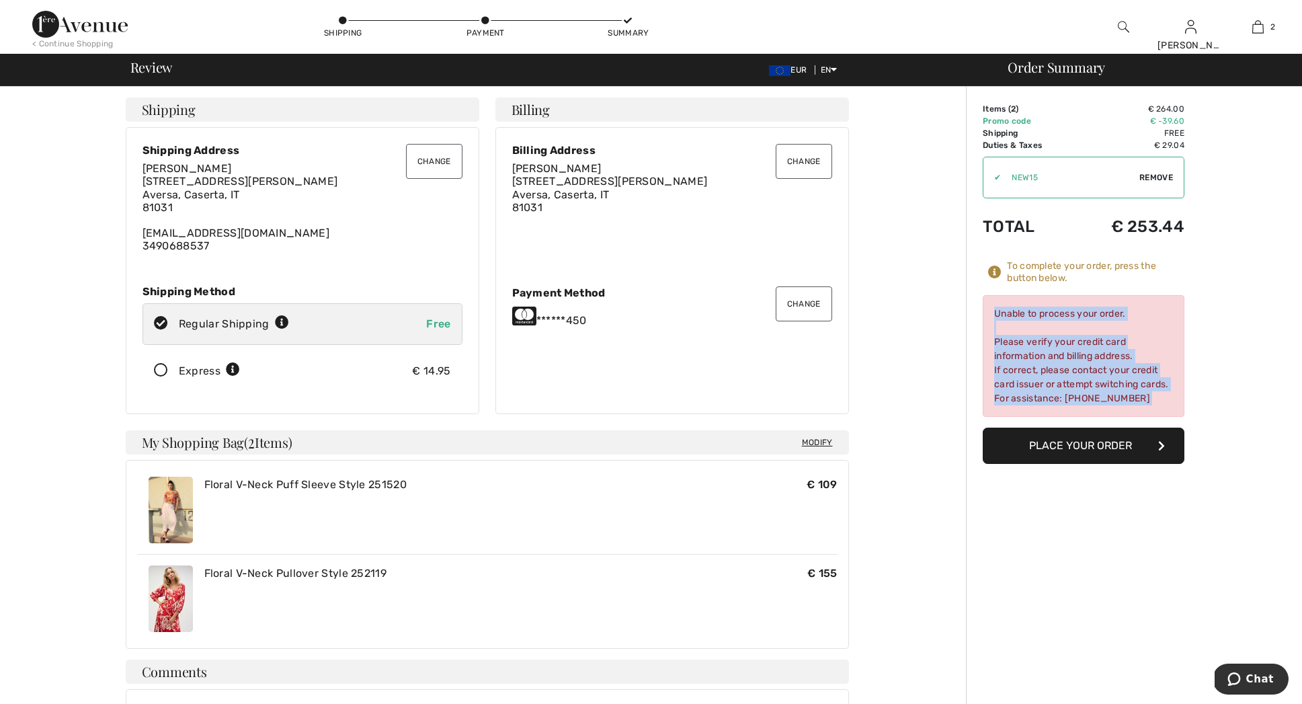
drag, startPoint x: 1007, startPoint y: 321, endPoint x: 1140, endPoint y: 398, distance: 153.4
click at [1139, 403] on div "Unable to process your order. Please verify your credit card information and bi…" at bounding box center [1084, 356] width 202 height 122
copy div "Unable to process your order. Please verify your credit card information and bi…"
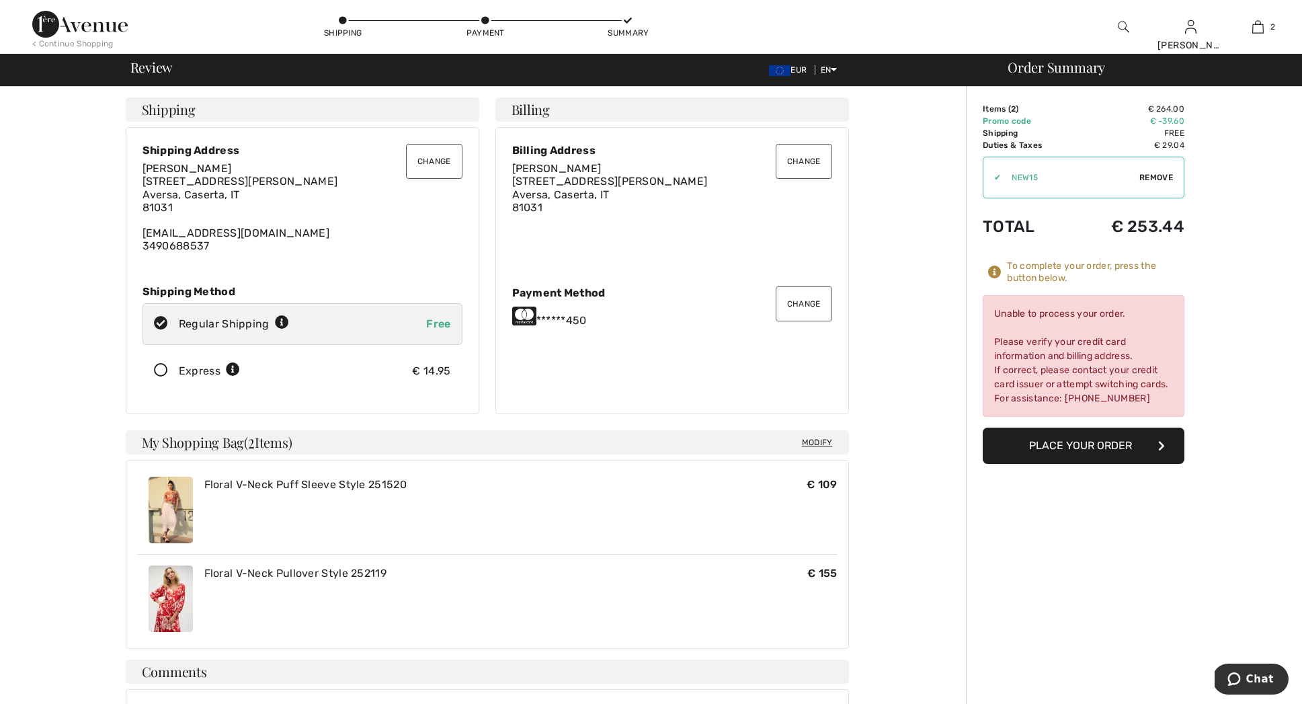
click at [1086, 495] on div "Order Summary Details Items ( 2 ) € 264.00 Promo code € -39.60 Shipping Free Ta…" at bounding box center [1134, 566] width 336 height 959
click at [1254, 676] on span "Chat" at bounding box center [1260, 679] width 28 height 12
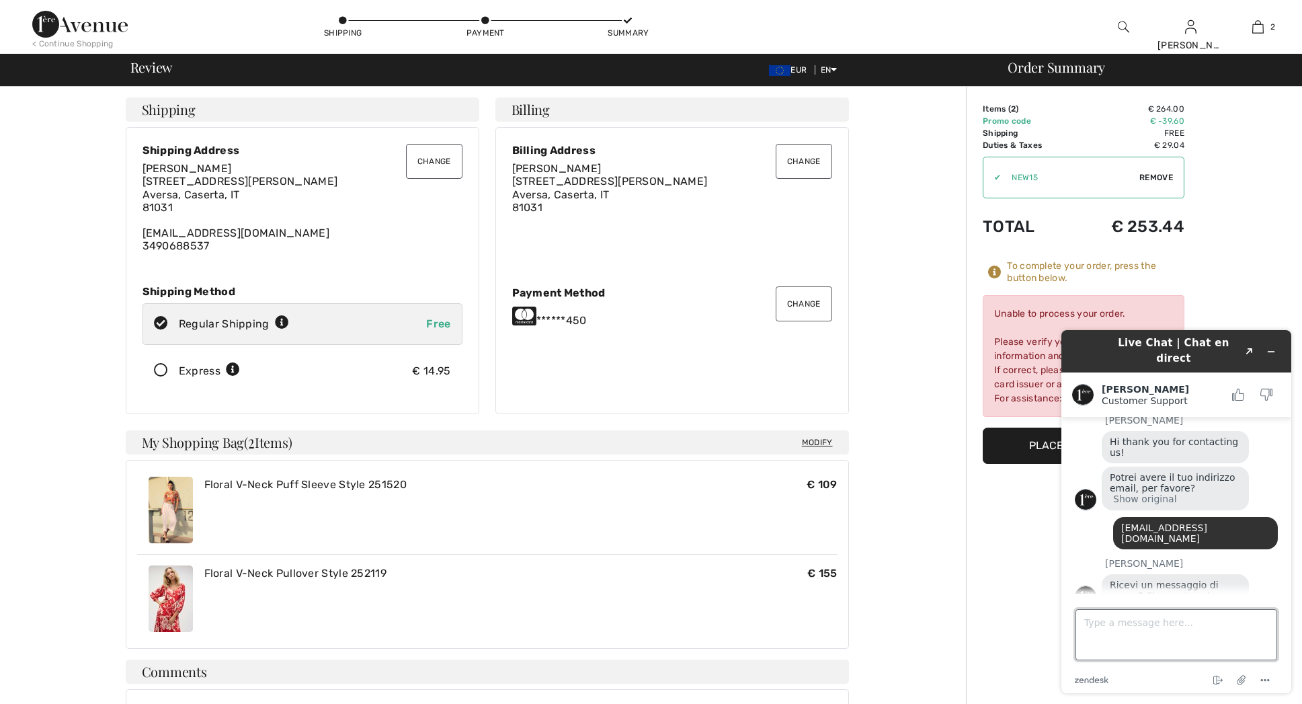
paste textarea "Unable to process your order. Please verify your credit card information and bi…"
type textarea "Unable to process your order. Please verify your credit card information and bi…"
click at [1255, 649] on textarea "Unable to process your order. Please verify your credit card information and bi…" at bounding box center [1177, 634] width 202 height 51
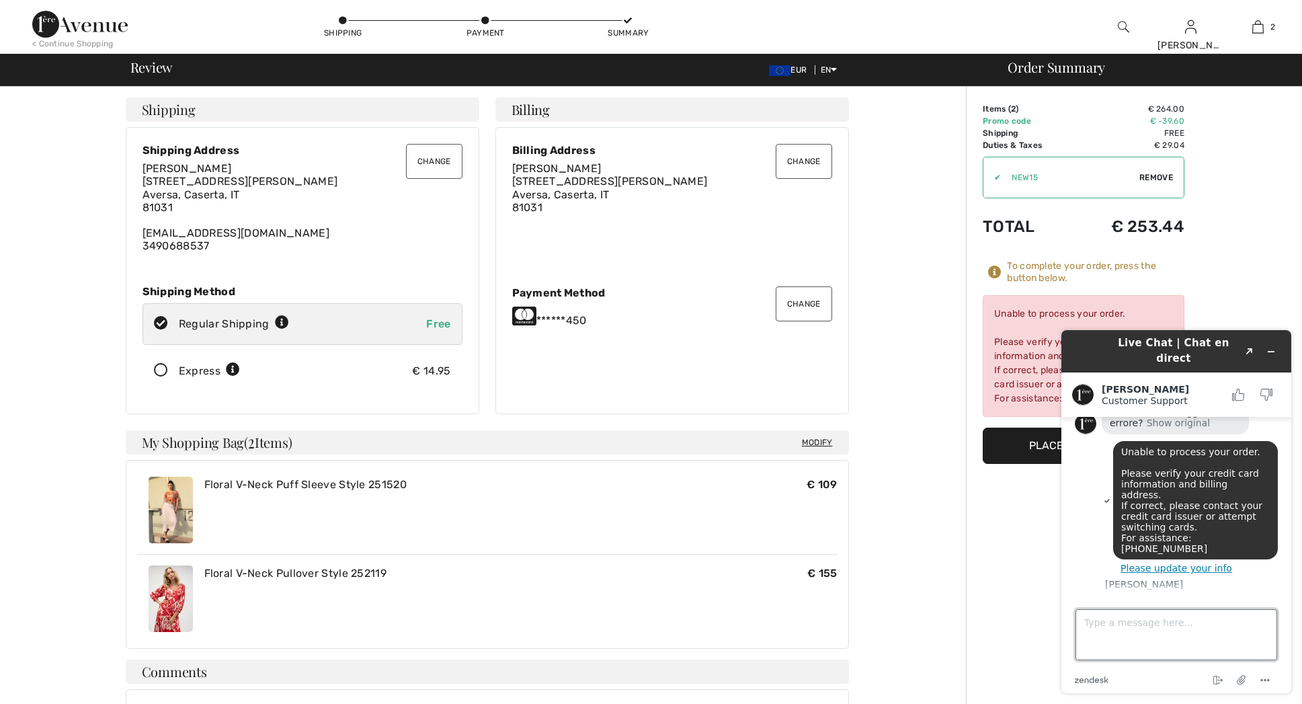
scroll to position [0, 0]
drag, startPoint x: 1114, startPoint y: 565, endPoint x: 1195, endPoint y: 574, distance: 81.2
click at [1195, 595] on div "Give me a moment while I look into that." at bounding box center [1175, 611] width 147 height 32
copy span "Give me a moment while I look into that."
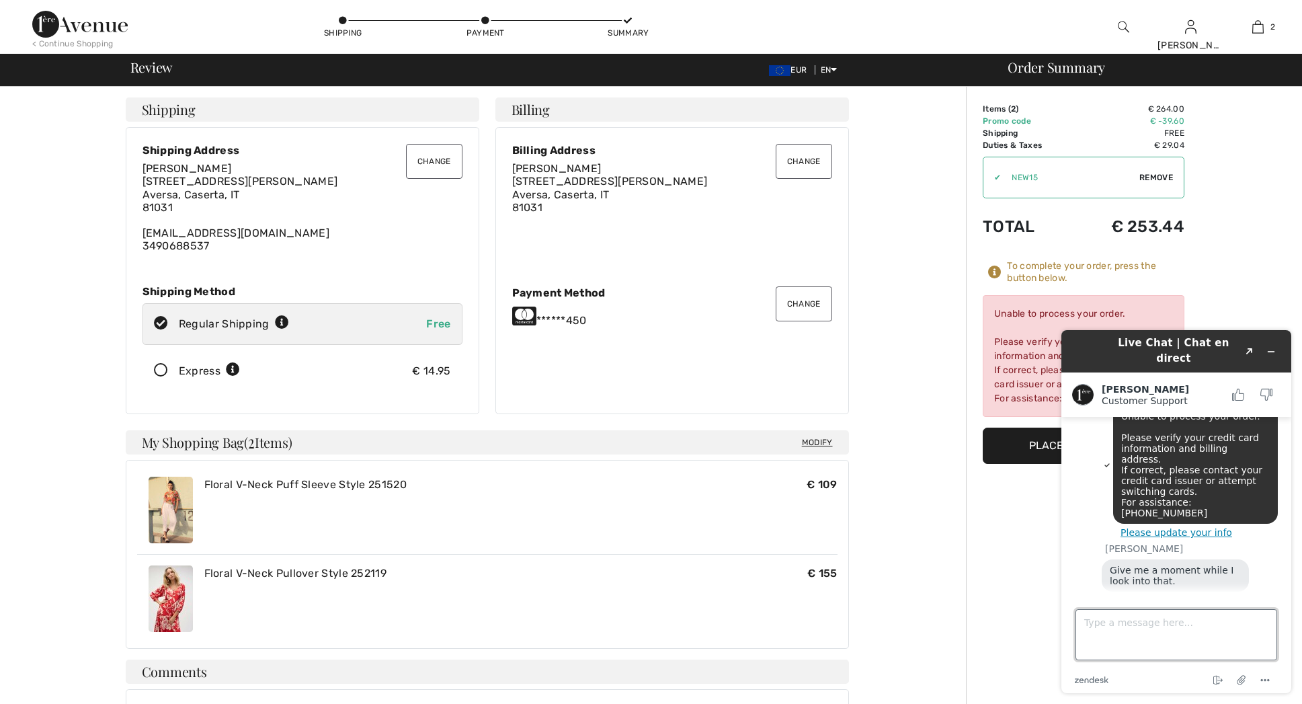
click at [1090, 629] on textarea "Type a message here..." at bounding box center [1177, 634] width 202 height 51
type textarea "mastercard"
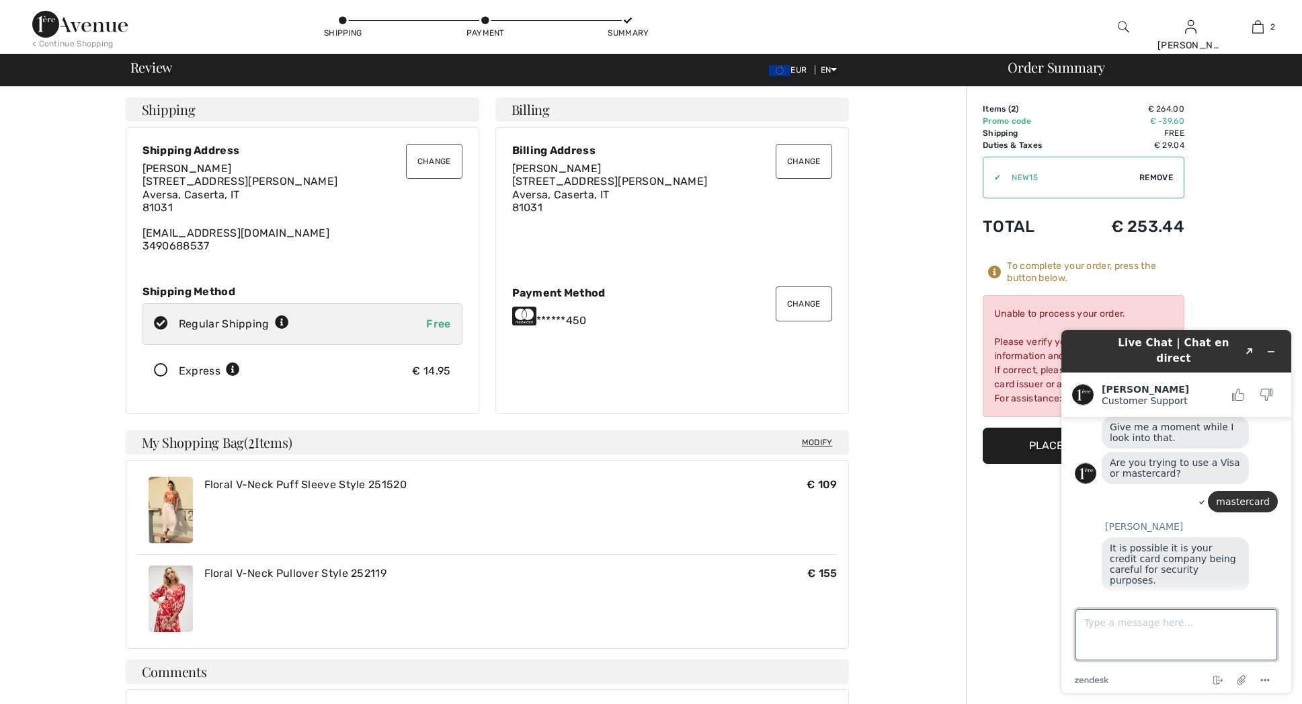
scroll to position [553, 0]
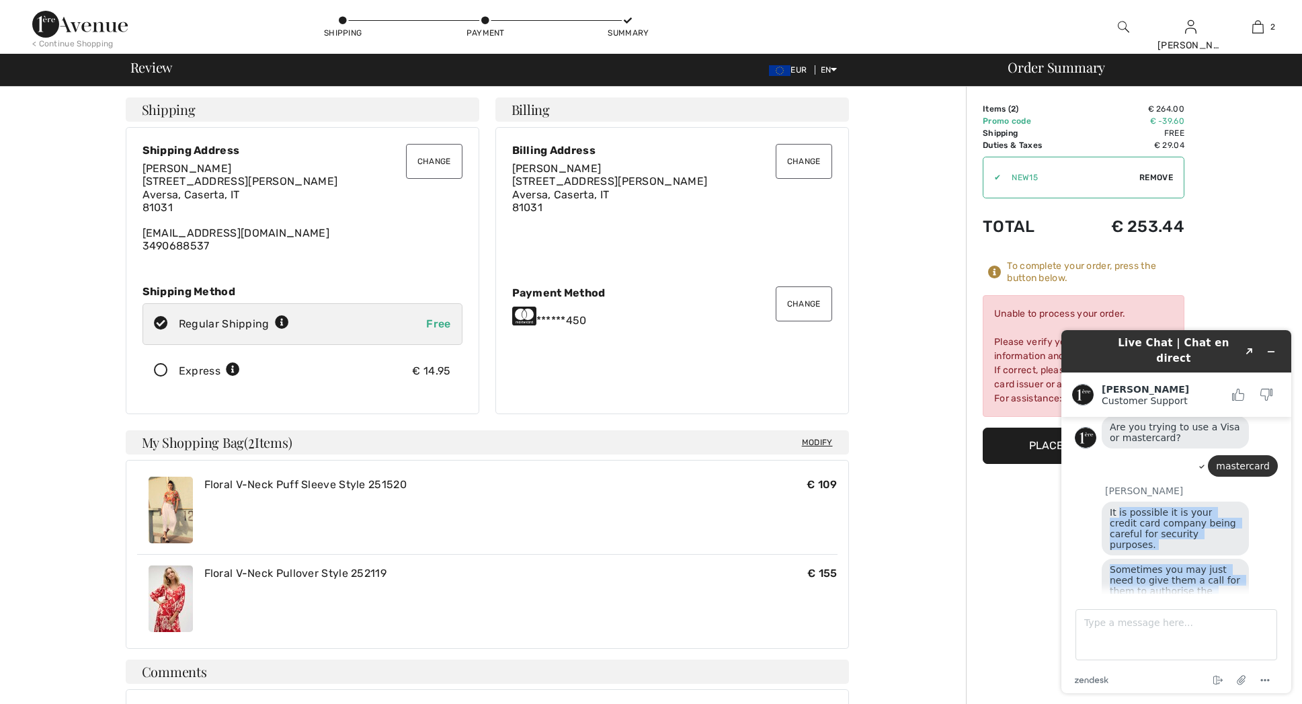
drag, startPoint x: 1120, startPoint y: 472, endPoint x: 1202, endPoint y: 557, distance: 118.4
click at [1235, 580] on div "Amanda It is possible it is your credit card company being careful for security…" at bounding box center [1176, 568] width 203 height 166
copy div "is possible it is your credit card company being careful for security purposes.…"
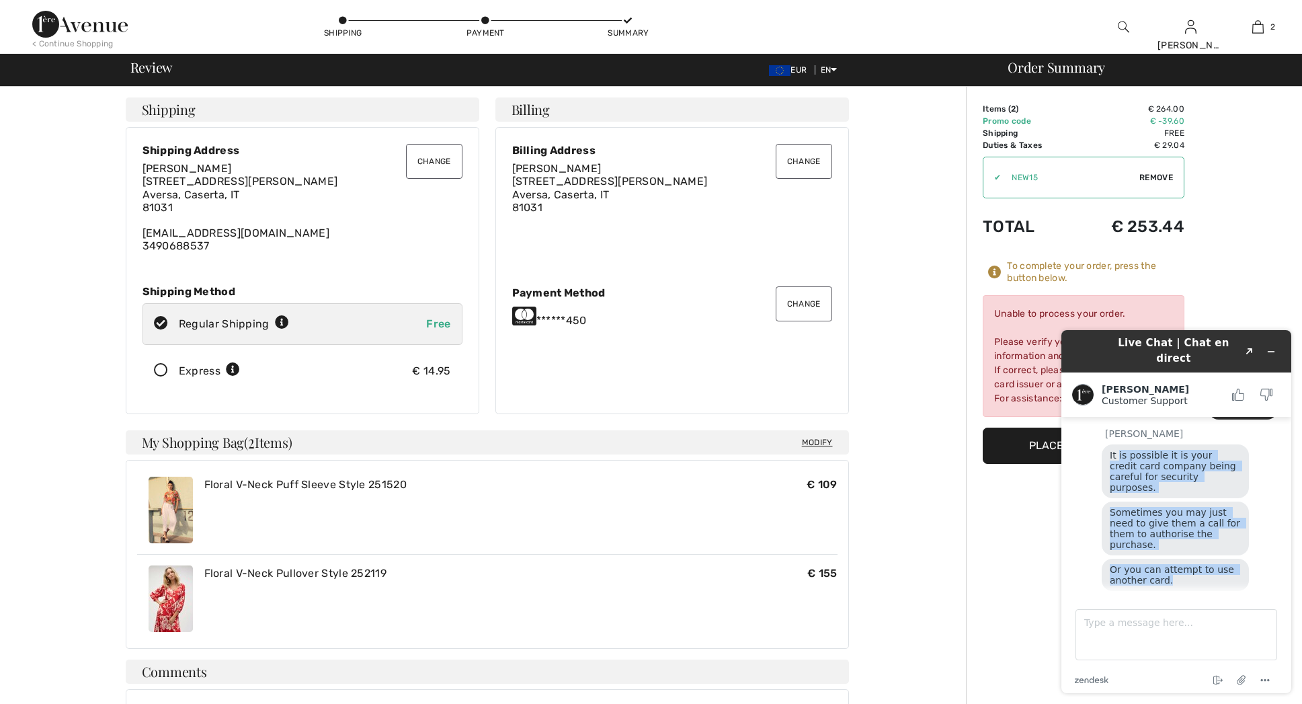
drag, startPoint x: 1129, startPoint y: 549, endPoint x: 1242, endPoint y: 575, distance: 116.5
click at [1242, 594] on div "Alternatively what i can do is send you an invoice. Once the invoice is paid, w…" at bounding box center [1175, 626] width 147 height 65
click at [1109, 594] on div "Alternatively what i can do is send you an invoice. Once the invoice is paid, w…" at bounding box center [1175, 626] width 147 height 65
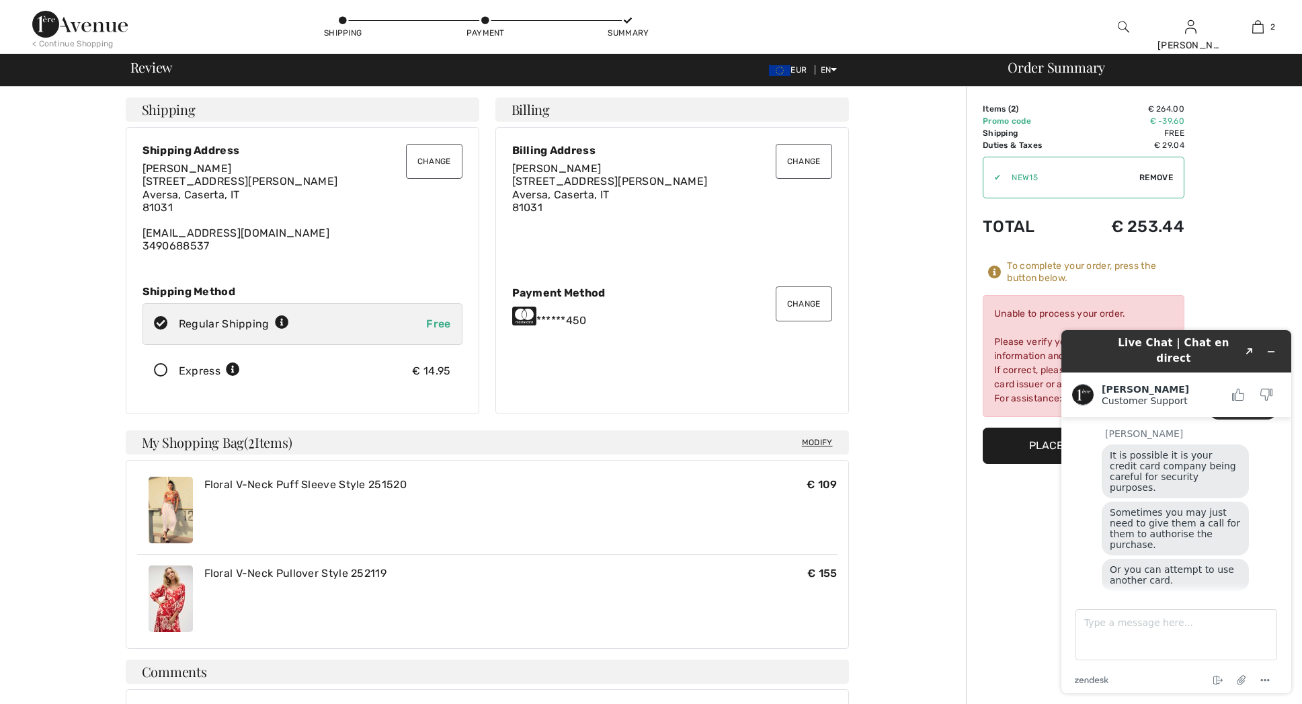
drag, startPoint x: 1113, startPoint y: 547, endPoint x: 1148, endPoint y: 554, distance: 35.7
click at [1173, 600] on span "Alternatively what i can do is send you an invoice. Once the invoice is paid, w…" at bounding box center [1176, 627] width 132 height 54
click at [1151, 600] on span "Alternatively what i can do is send you an invoice. Once the invoice is paid, w…" at bounding box center [1176, 627] width 132 height 54
drag, startPoint x: 1113, startPoint y: 545, endPoint x: 1207, endPoint y: 573, distance: 98.9
click at [1207, 594] on div "Alternatively what i can do is send you an invoice. Once the invoice is paid, w…" at bounding box center [1175, 626] width 147 height 65
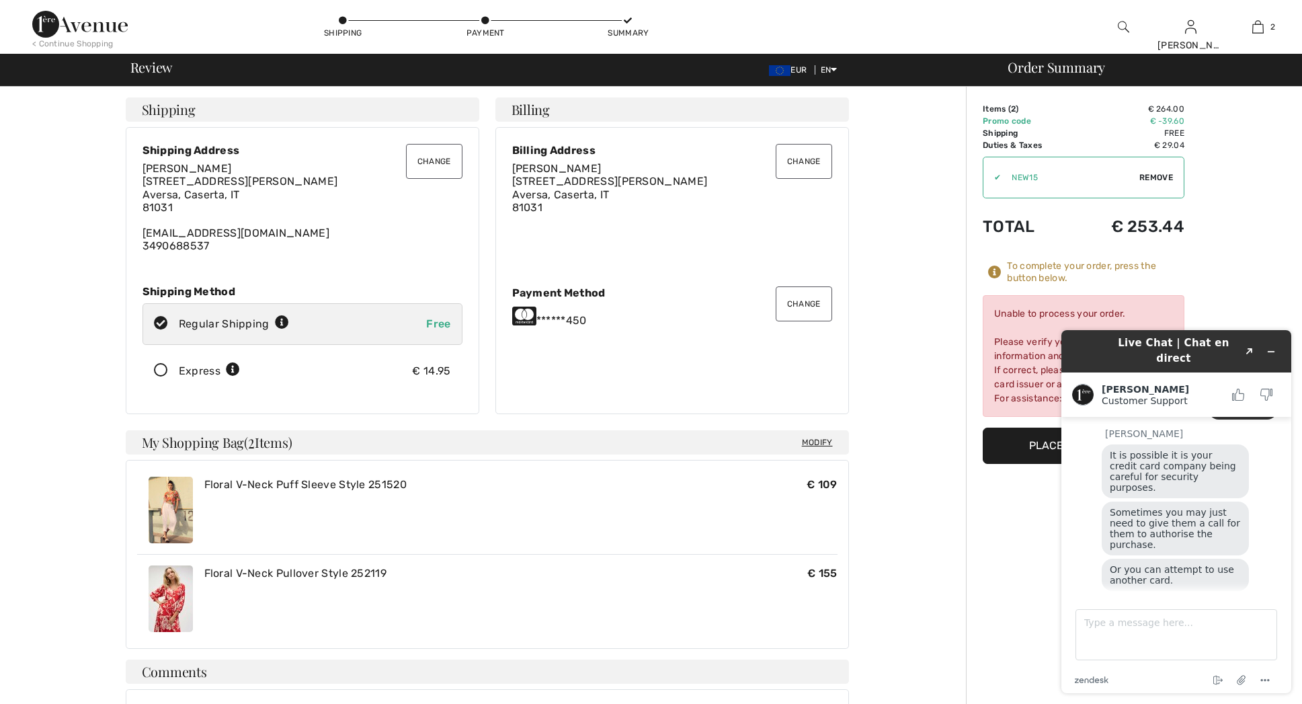
copy span "Alternatively what i can do is send you an invoice. Once the invoice is paid, w…"
click at [1051, 319] on html "Live Chat | Chat en direct Created with Sketch. Amanda Customer Support Custome…" at bounding box center [1176, 511] width 251 height 385
click at [1273, 347] on icon "Minimize widget" at bounding box center [1271, 351] width 9 height 9
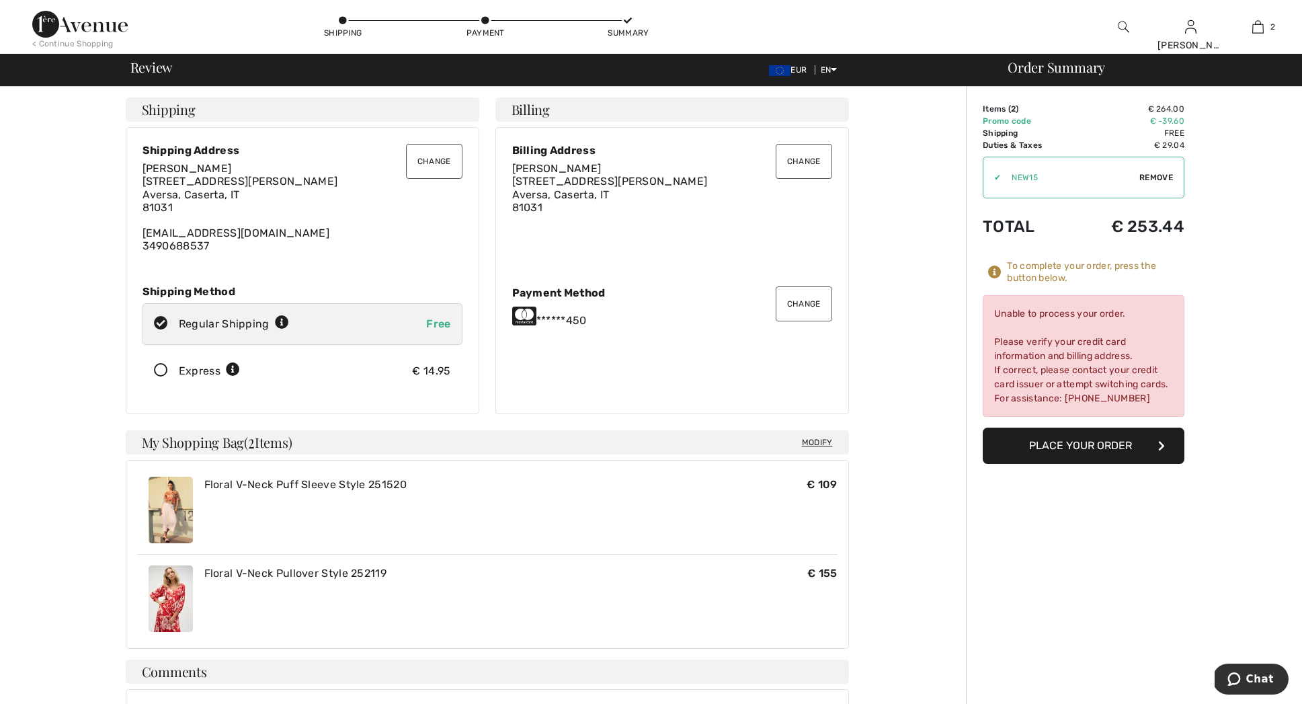
click at [807, 307] on button "Change" at bounding box center [804, 303] width 56 height 35
click at [804, 294] on button "Change" at bounding box center [804, 303] width 56 height 35
click at [801, 308] on button "Change" at bounding box center [804, 303] width 56 height 35
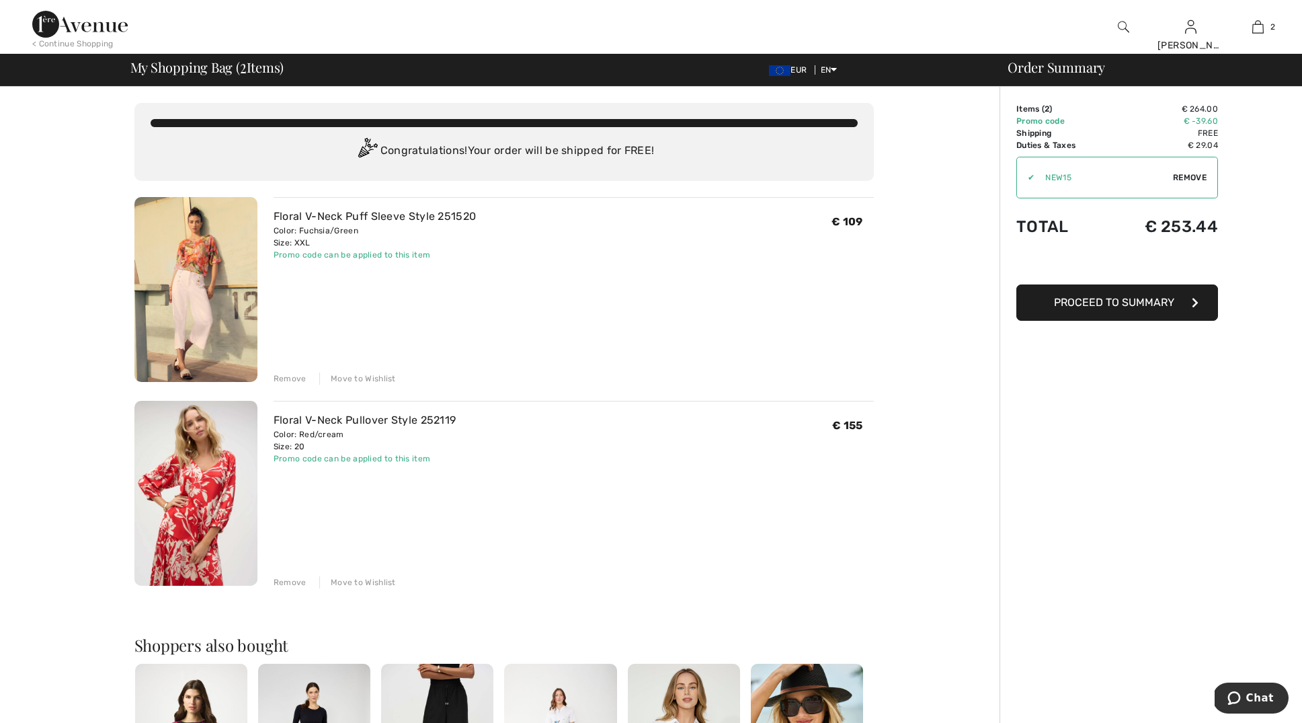
click at [1127, 307] on span "Proceed to Summary" at bounding box center [1114, 302] width 120 height 13
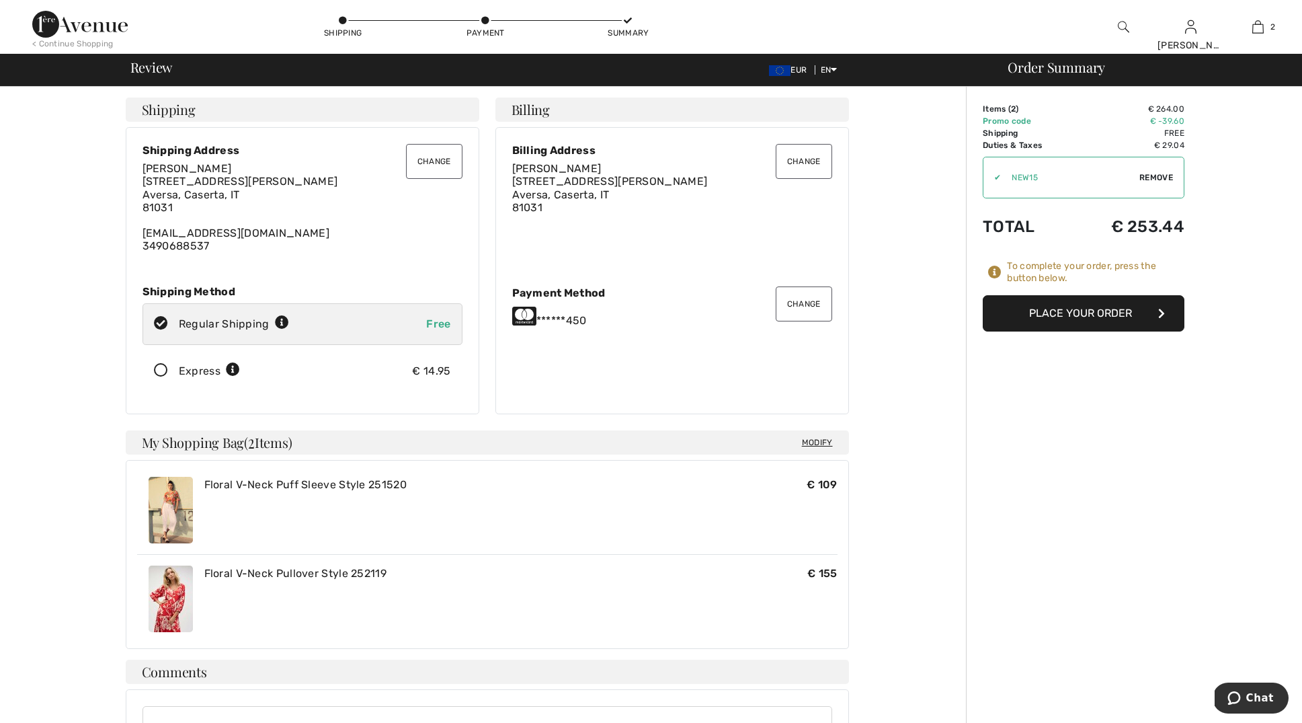
click at [807, 303] on button "Change" at bounding box center [804, 303] width 56 height 35
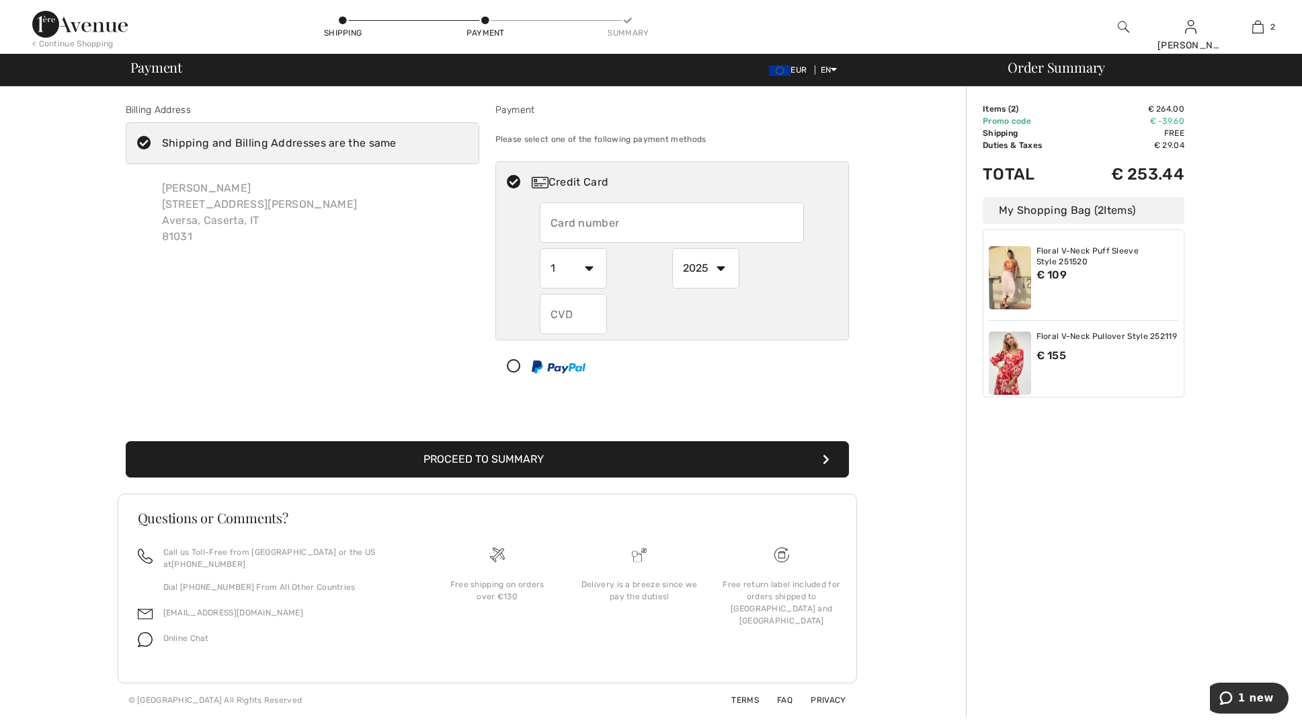
click at [587, 214] on input "text" at bounding box center [672, 222] width 264 height 40
radio input "true"
type input "5167950203520824"
select select "6"
select select "2026"
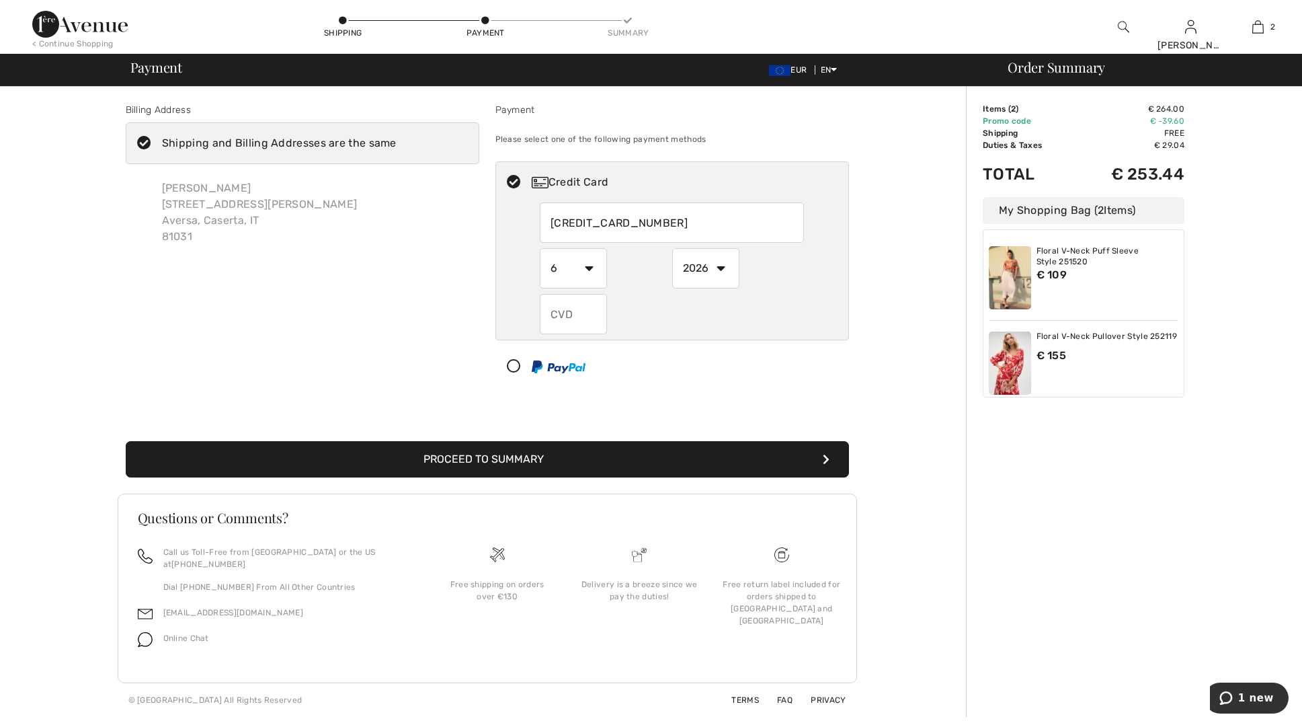
click at [575, 319] on input "text" at bounding box center [573, 314] width 67 height 40
radio input "true"
type input "510"
click at [526, 459] on button "Proceed to Summary" at bounding box center [487, 459] width 723 height 36
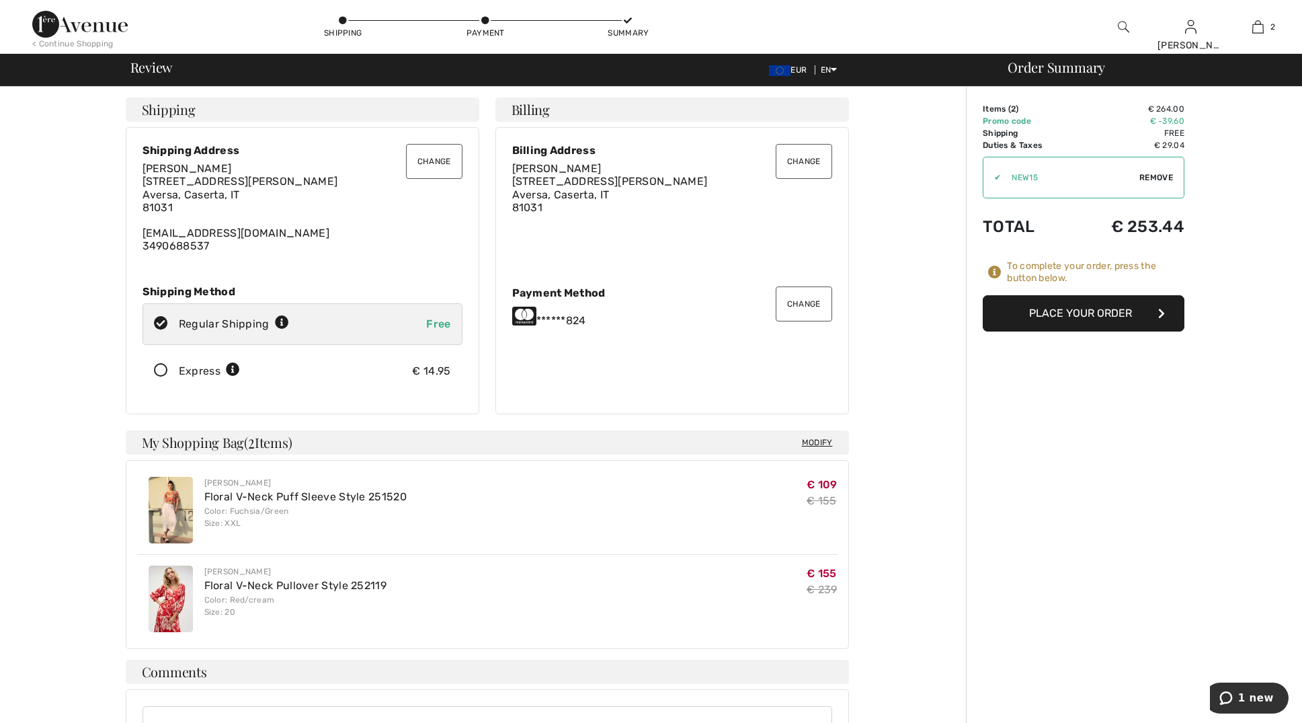
click at [1107, 314] on button "Place Your Order" at bounding box center [1084, 313] width 202 height 36
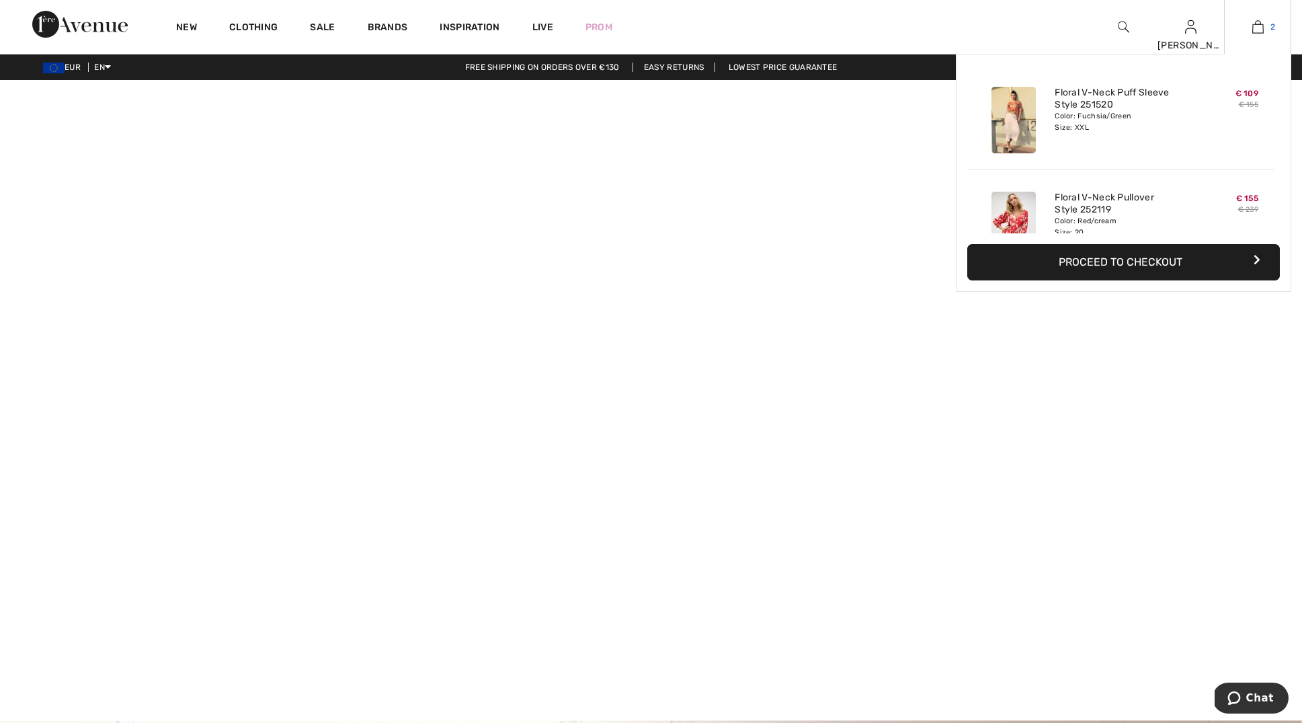
click at [1263, 25] on img at bounding box center [1257, 27] width 11 height 16
click at [1121, 261] on button "Proceed to Checkout" at bounding box center [1123, 262] width 313 height 36
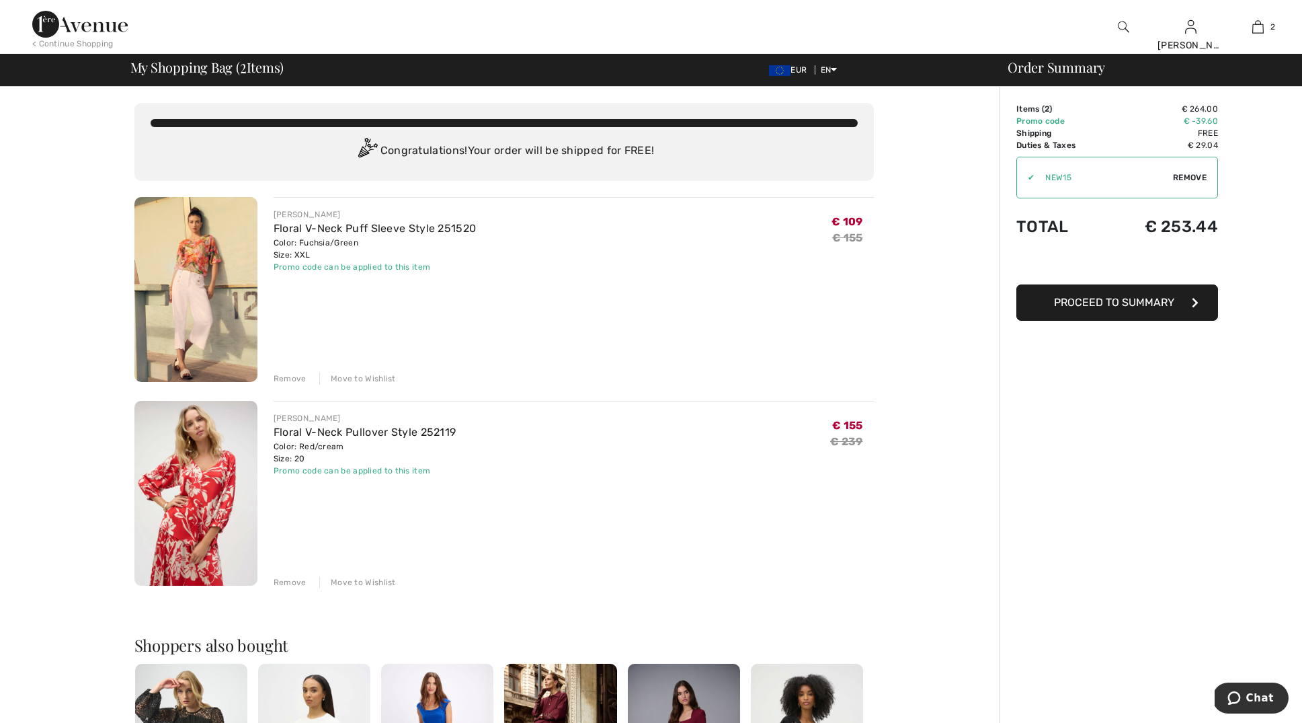
click at [1120, 303] on span "Proceed to Summary" at bounding box center [1114, 302] width 120 height 13
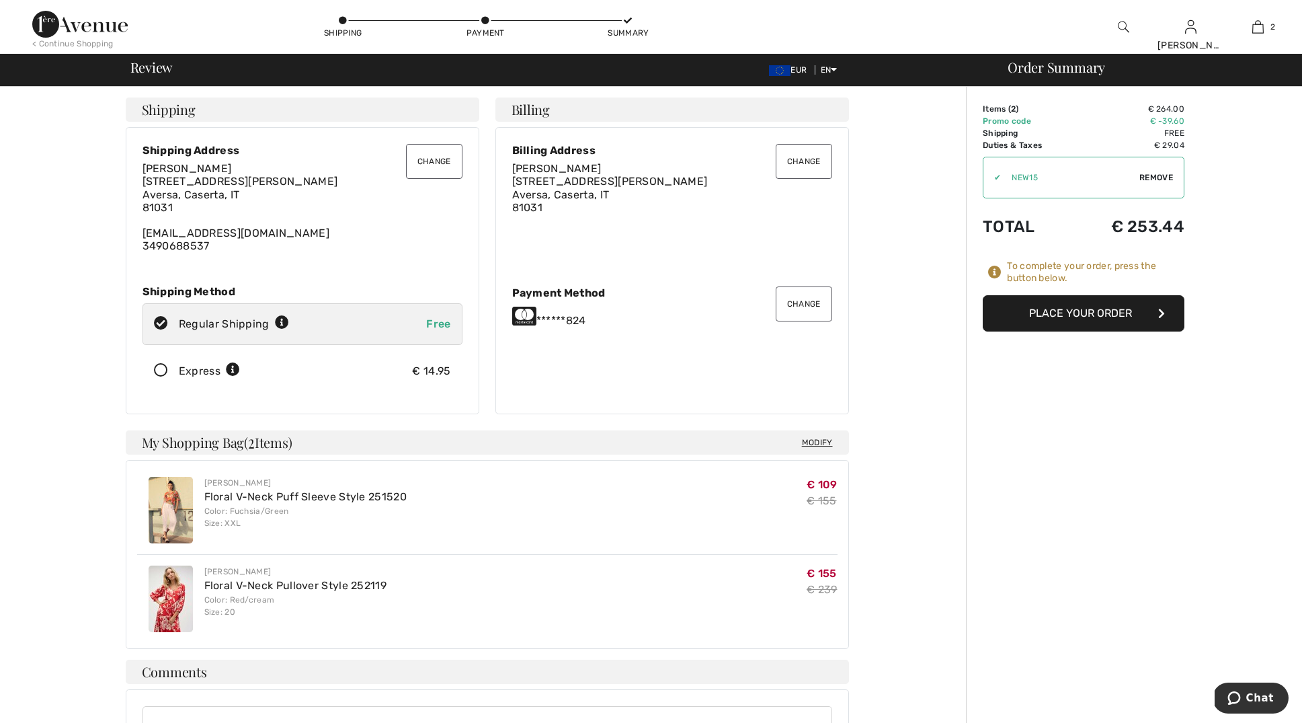
click at [1055, 311] on button "Place Your Order" at bounding box center [1084, 313] width 202 height 36
